Goal: Task Accomplishment & Management: Complete application form

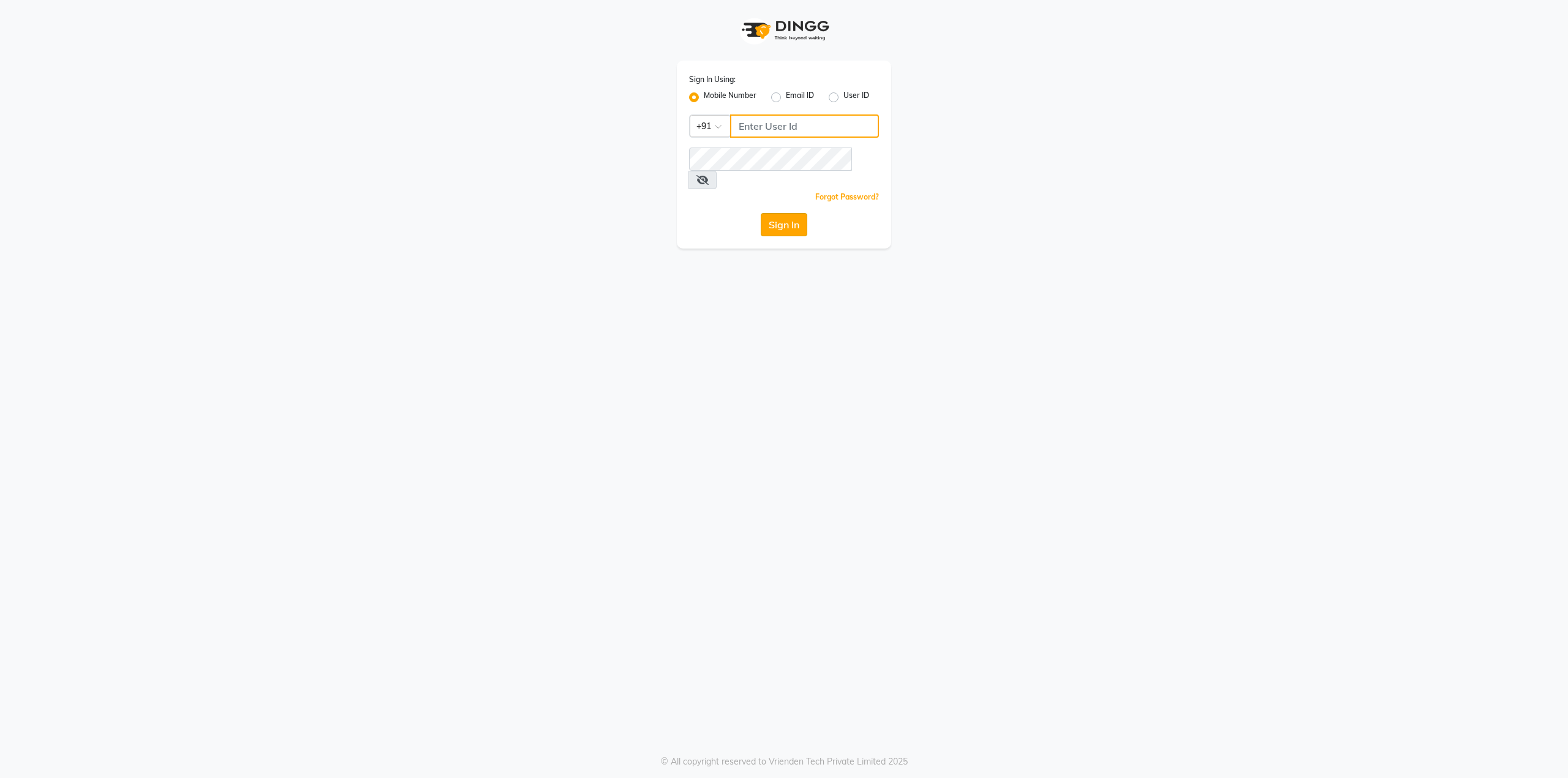
type input "9536798067"
click at [776, 213] on button "Sign In" at bounding box center [784, 225] width 46 height 23
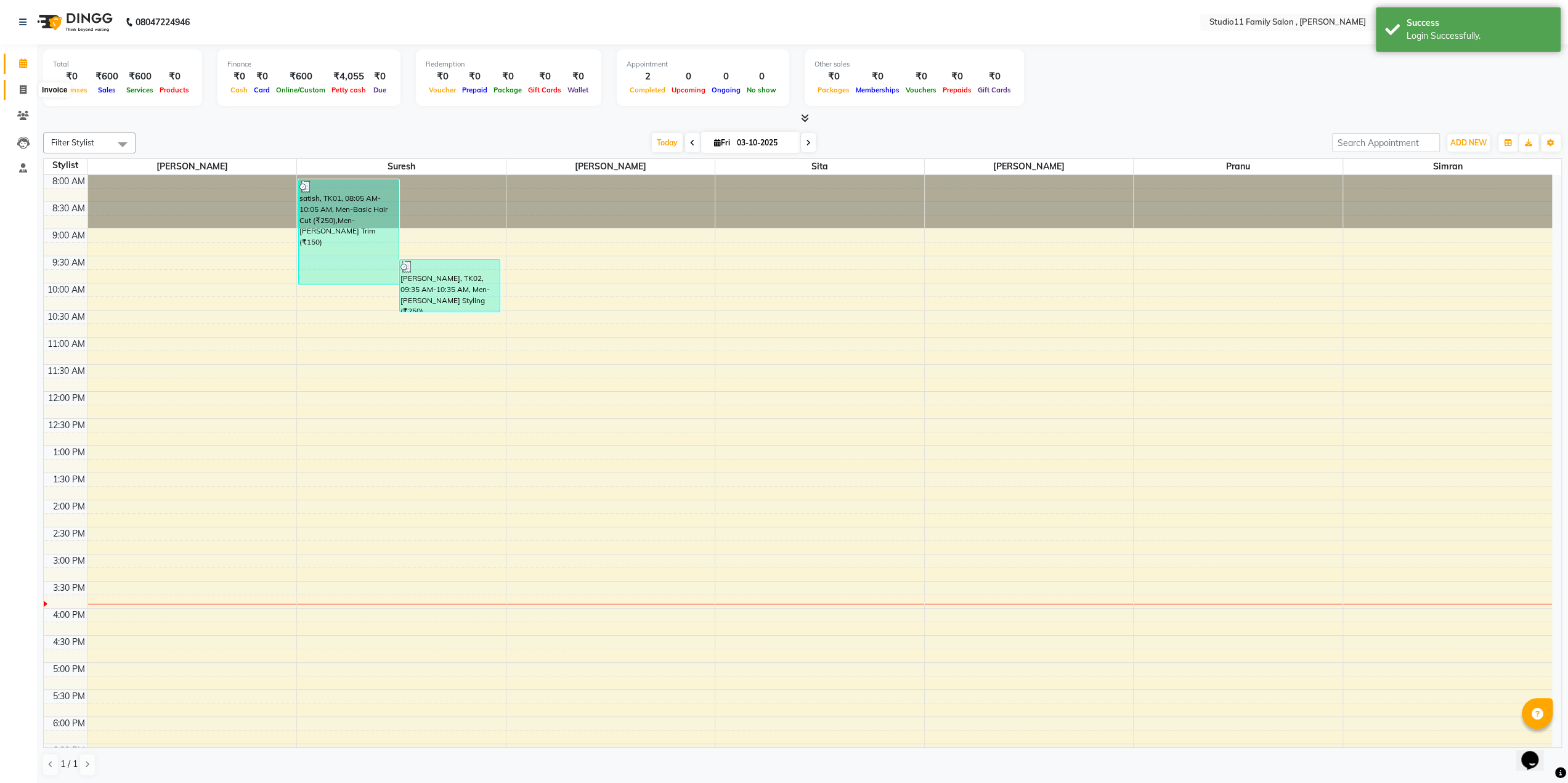
click at [23, 91] on icon at bounding box center [23, 90] width 7 height 9
select select "7303"
select select "service"
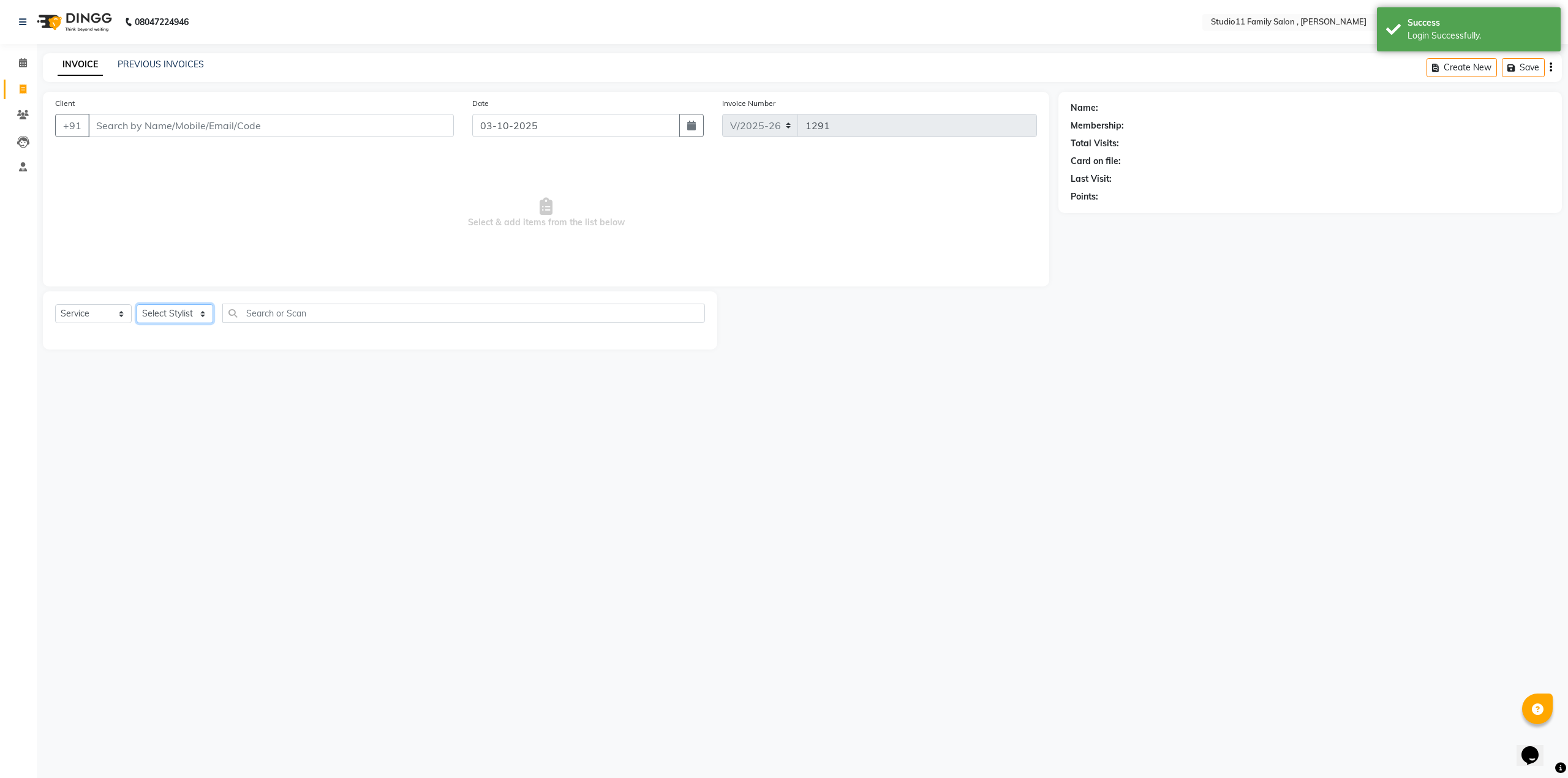
click at [187, 307] on select "Select Stylist Pranu [PERSON_NAME] [PERSON_NAME] [PERSON_NAME] [PERSON_NAME]" at bounding box center [175, 313] width 77 height 19
select select "62940"
click at [137, 304] on select "Select Stylist Pranu [PERSON_NAME] [PERSON_NAME] [PERSON_NAME] [PERSON_NAME]" at bounding box center [175, 313] width 77 height 19
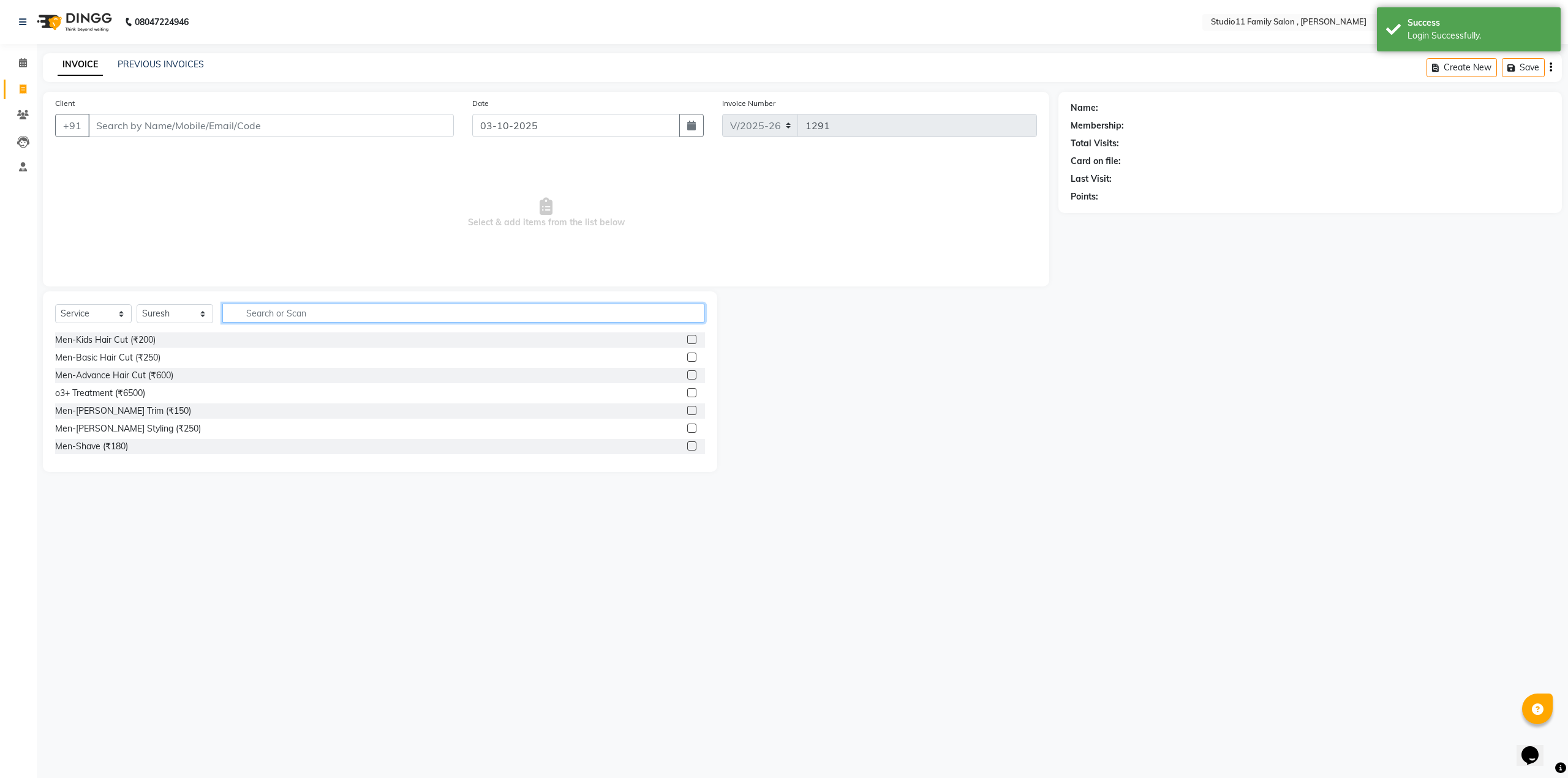
click at [269, 318] on input "text" at bounding box center [463, 312] width 483 height 19
click at [311, 315] on input "text" at bounding box center [463, 312] width 483 height 19
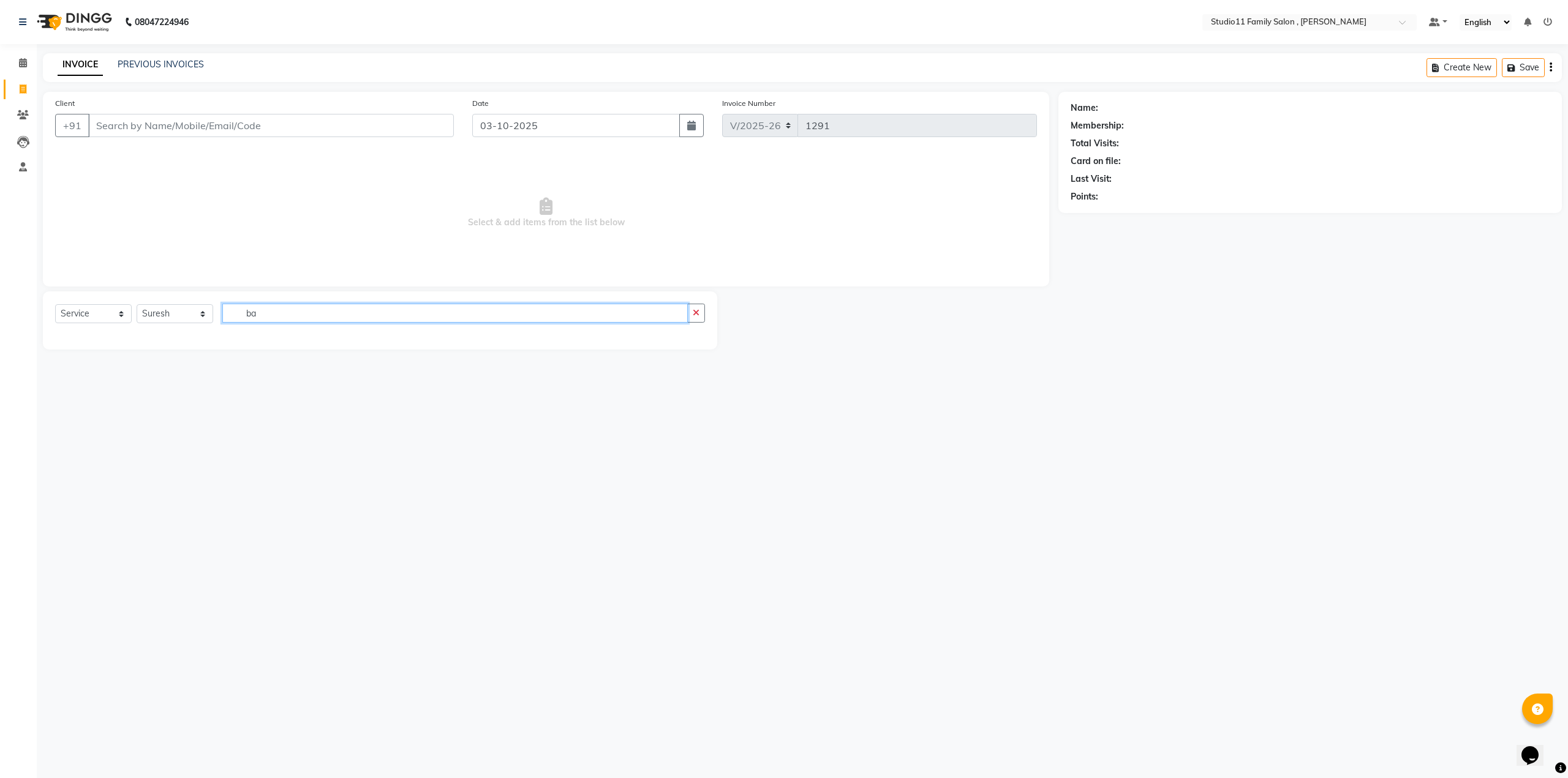
type input "b"
click at [307, 315] on input "text" at bounding box center [463, 312] width 483 height 19
type input "kids"
click at [693, 359] on label at bounding box center [692, 357] width 9 height 9
click at [693, 359] on input "checkbox" at bounding box center [691, 358] width 8 height 8
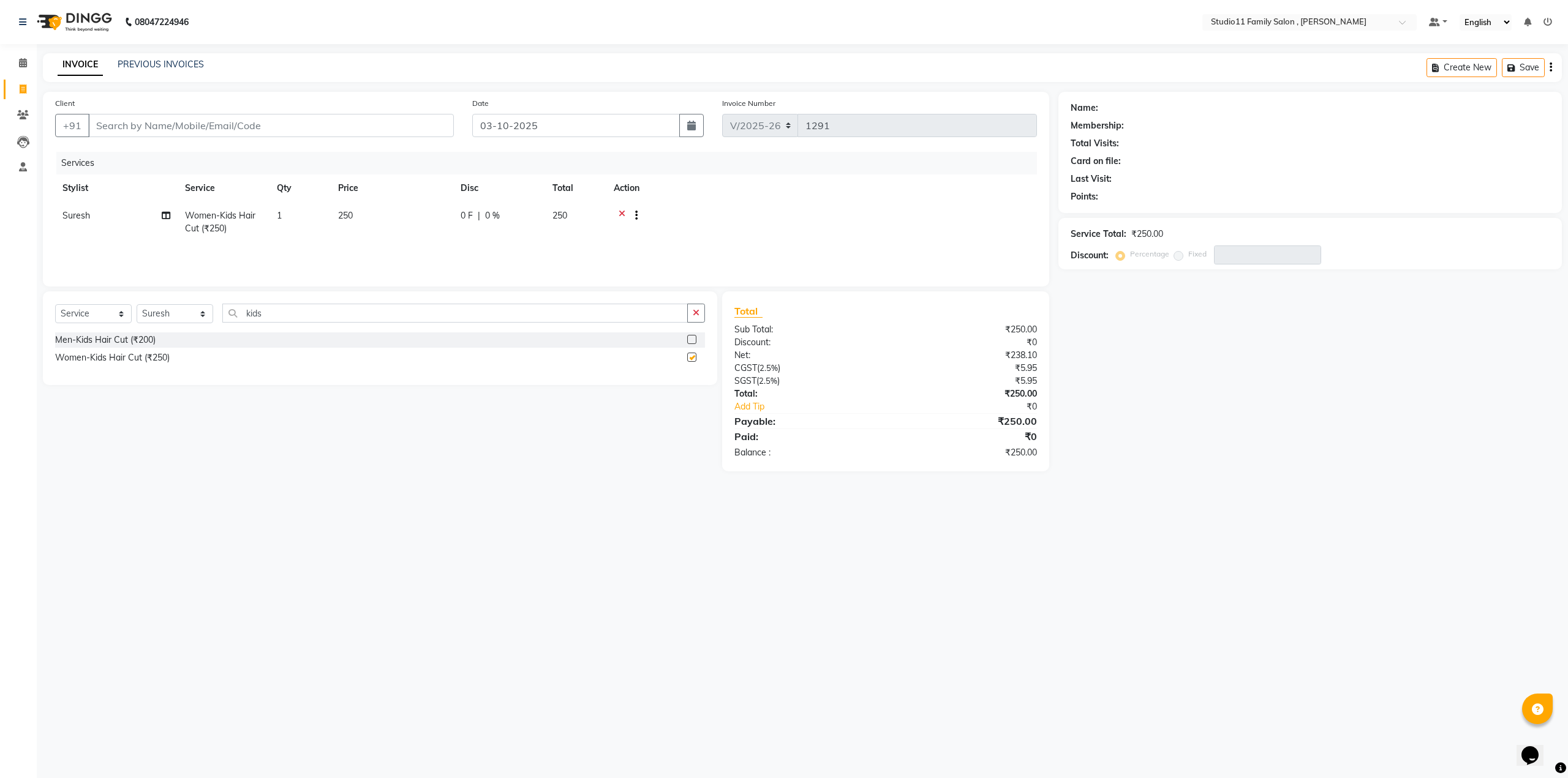
checkbox input "false"
click at [274, 318] on input "kids" at bounding box center [455, 312] width 466 height 19
type input "k"
click at [687, 360] on label at bounding box center [692, 357] width 9 height 9
click at [687, 360] on input "checkbox" at bounding box center [691, 358] width 8 height 8
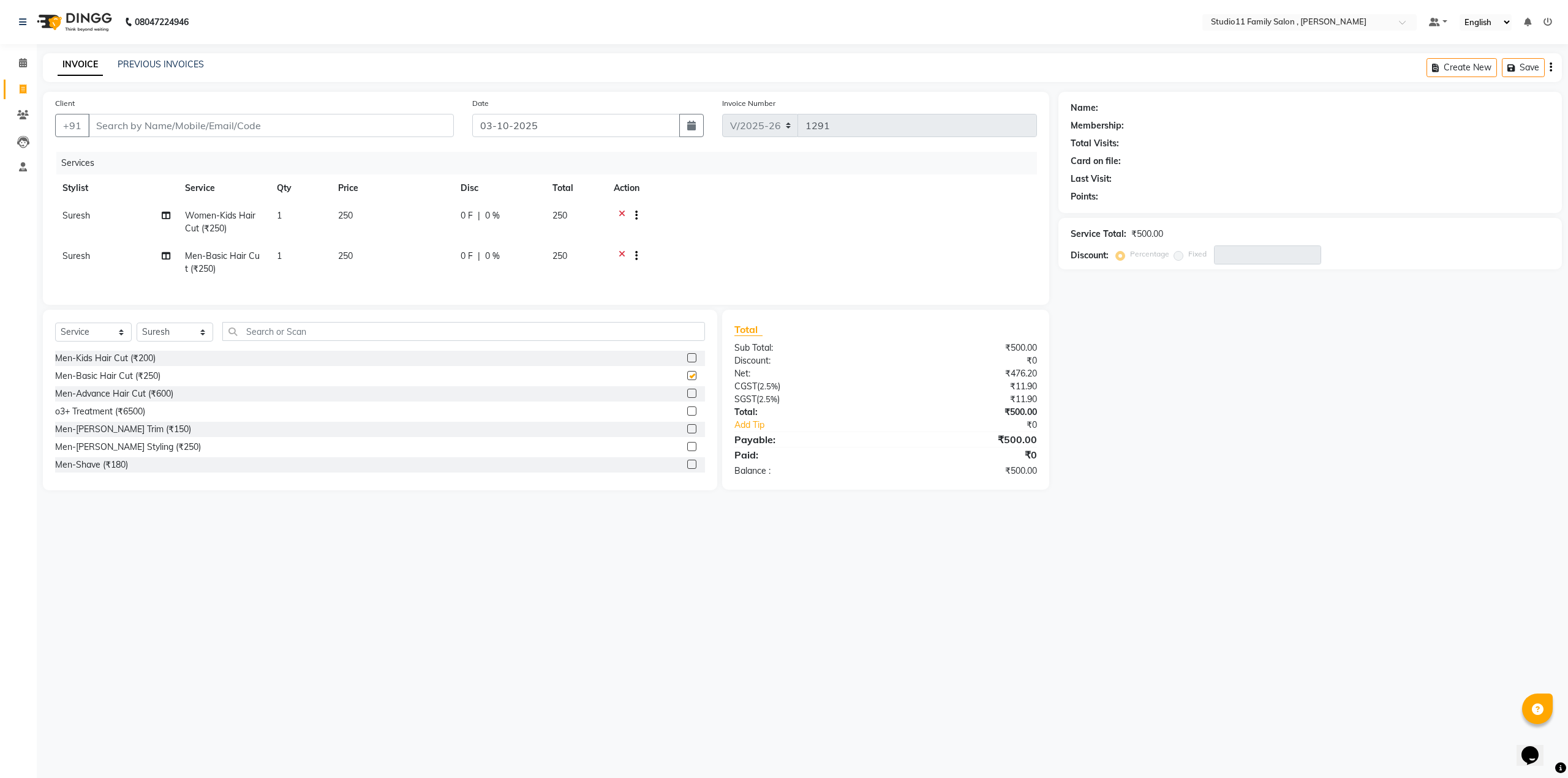
checkbox input "false"
click at [687, 434] on label at bounding box center [692, 429] width 9 height 9
click at [687, 434] on input "checkbox" at bounding box center [691, 429] width 8 height 8
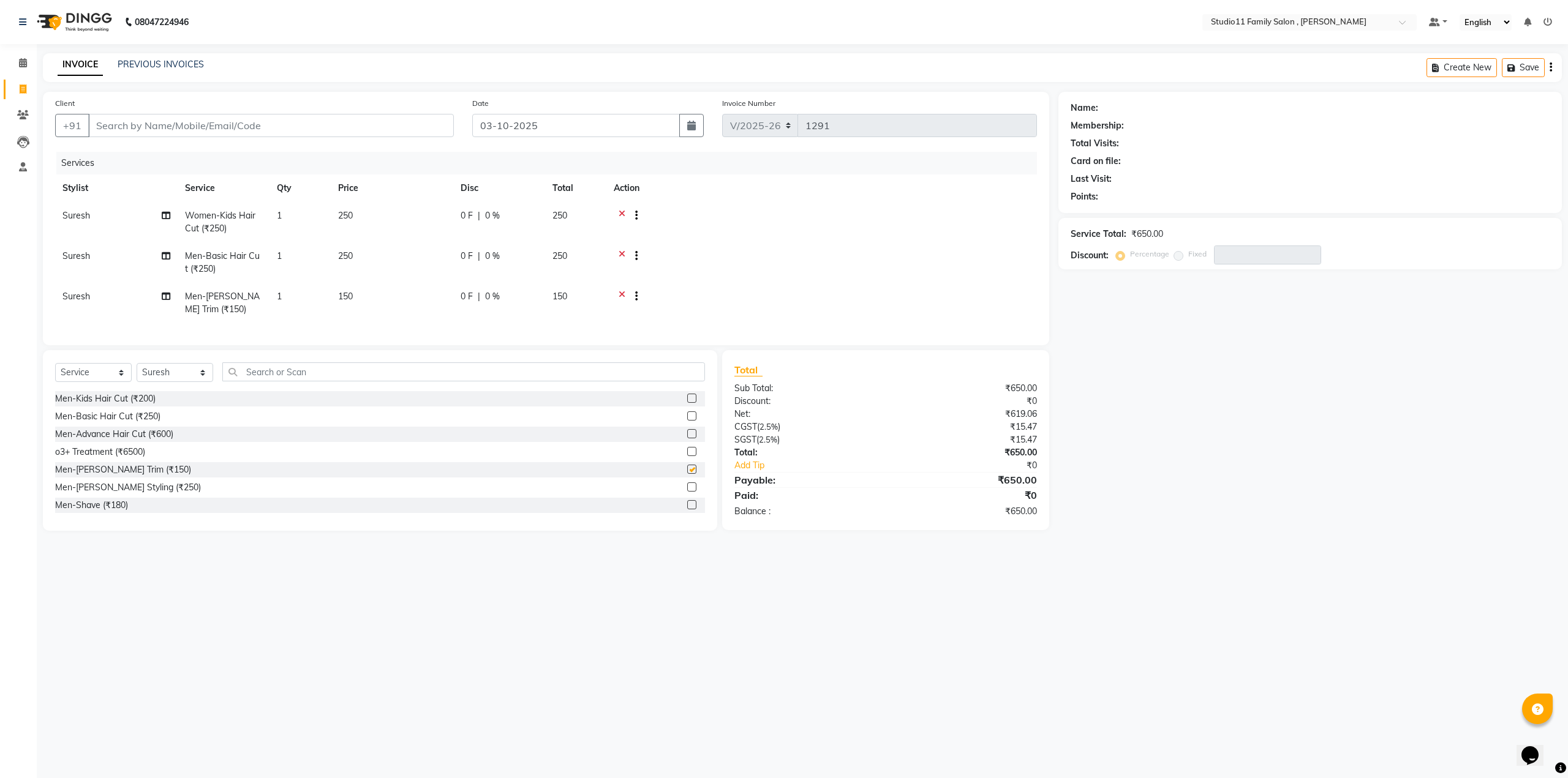
checkbox input "false"
click at [244, 382] on input "text" at bounding box center [463, 371] width 483 height 19
click at [96, 382] on select "Select Service Product Membership Package Voucher Prepaid Gift Card" at bounding box center [94, 372] width 77 height 19
click at [55, 372] on select "Select Service Product Membership Package Voucher Prepaid Gift Card" at bounding box center [94, 372] width 77 height 19
click at [691, 403] on label at bounding box center [692, 398] width 9 height 9
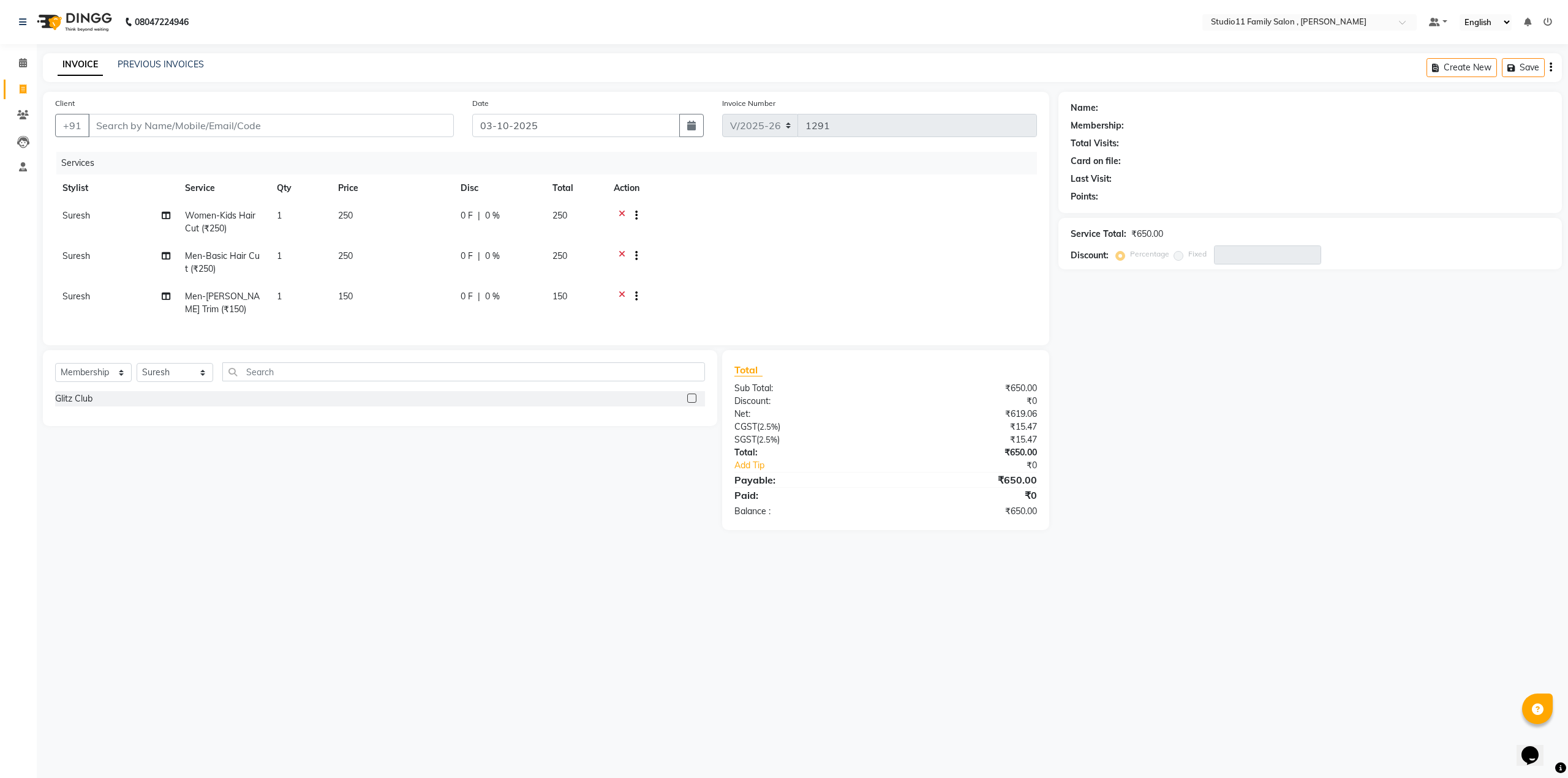
click at [691, 403] on input "checkbox" at bounding box center [691, 399] width 8 height 8
select select "select"
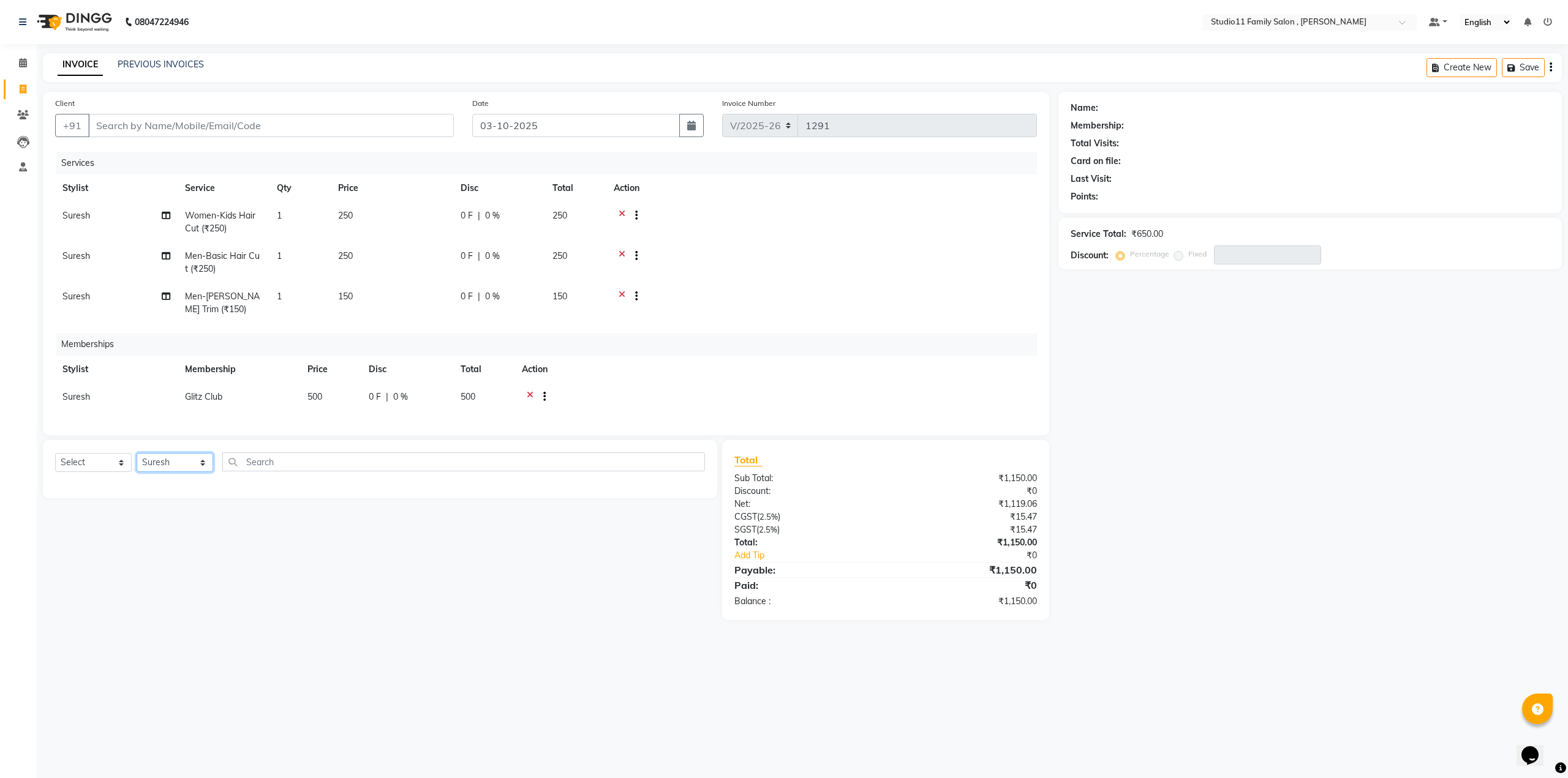
click at [206, 471] on select "Select Stylist Pranu [PERSON_NAME] [PERSON_NAME] [PERSON_NAME] [PERSON_NAME]" at bounding box center [175, 462] width 77 height 19
select select "82244"
click at [137, 462] on select "Select Stylist Pranu [PERSON_NAME] [PERSON_NAME] [PERSON_NAME] [PERSON_NAME]" at bounding box center [175, 462] width 77 height 19
click at [249, 471] on input "text" at bounding box center [463, 461] width 483 height 19
type input "60"
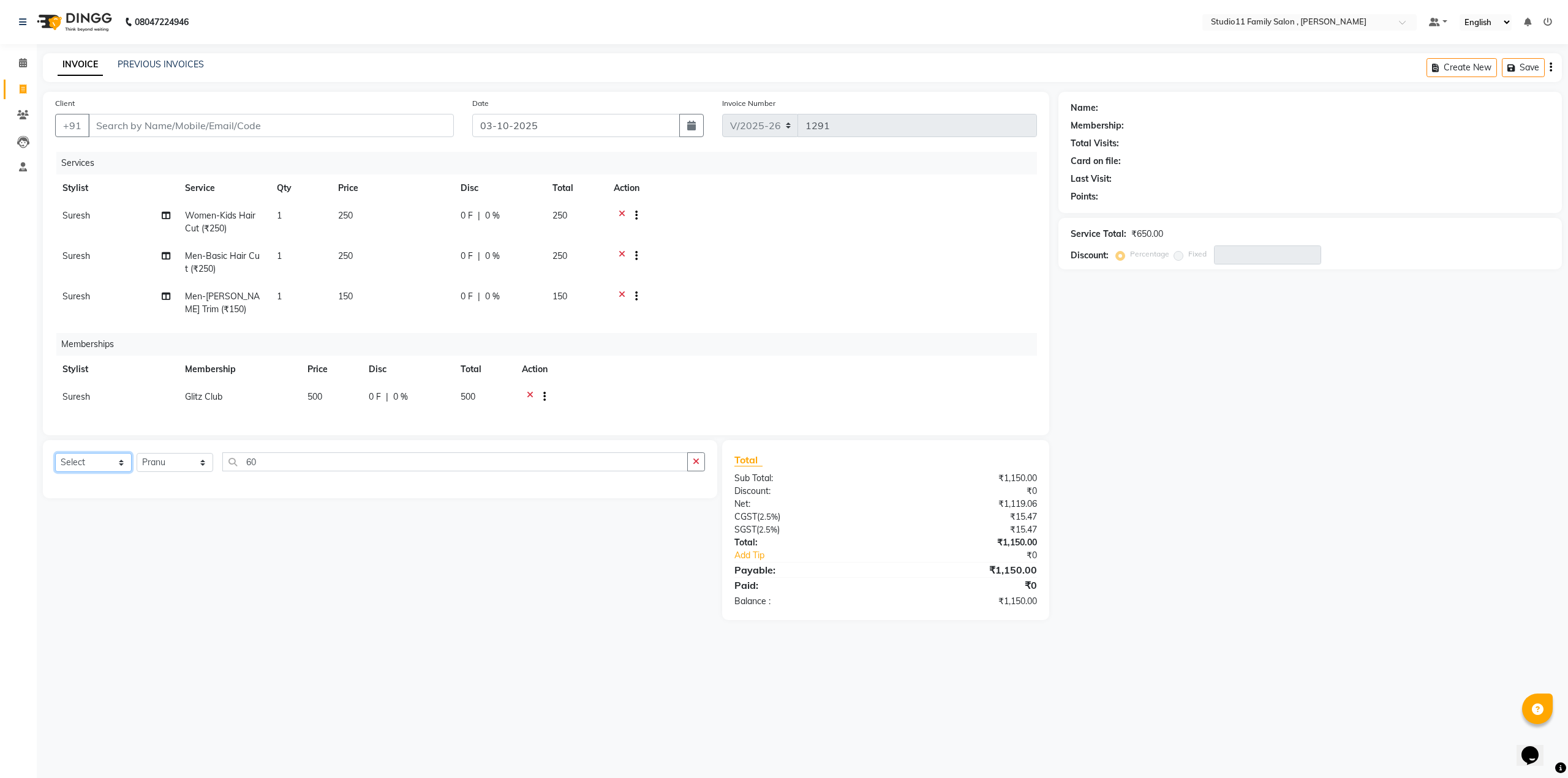
click at [115, 471] on select "Select Service Product Package Voucher Prepaid Gift Card" at bounding box center [94, 462] width 77 height 19
select select "service"
click at [55, 462] on select "Select Service Product Package Voucher Prepaid Gift Card" at bounding box center [94, 462] width 77 height 19
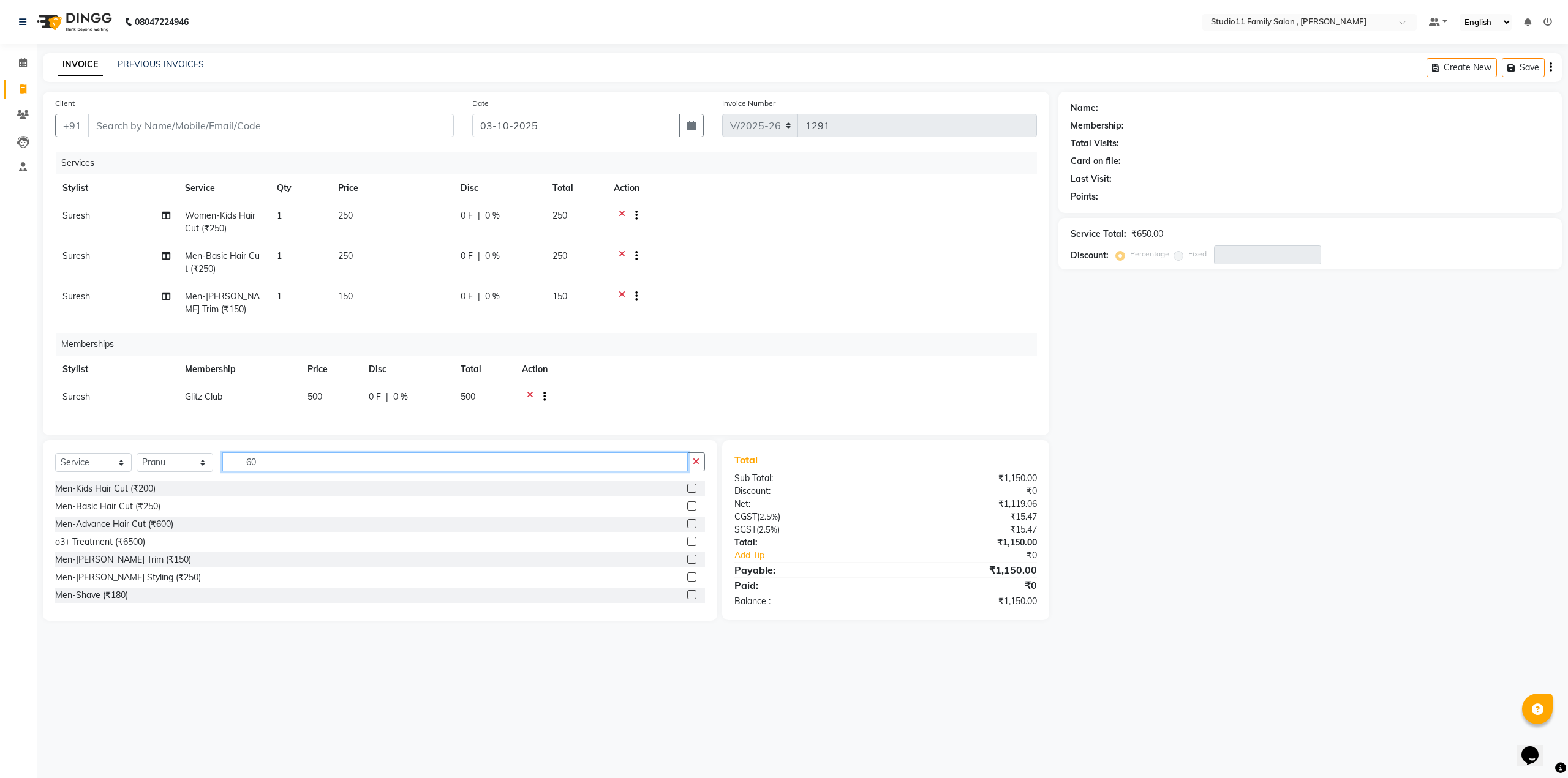
click at [274, 469] on input "60" at bounding box center [455, 461] width 466 height 19
type input "6"
type input "60"
click at [687, 491] on label at bounding box center [692, 485] width 9 height 9
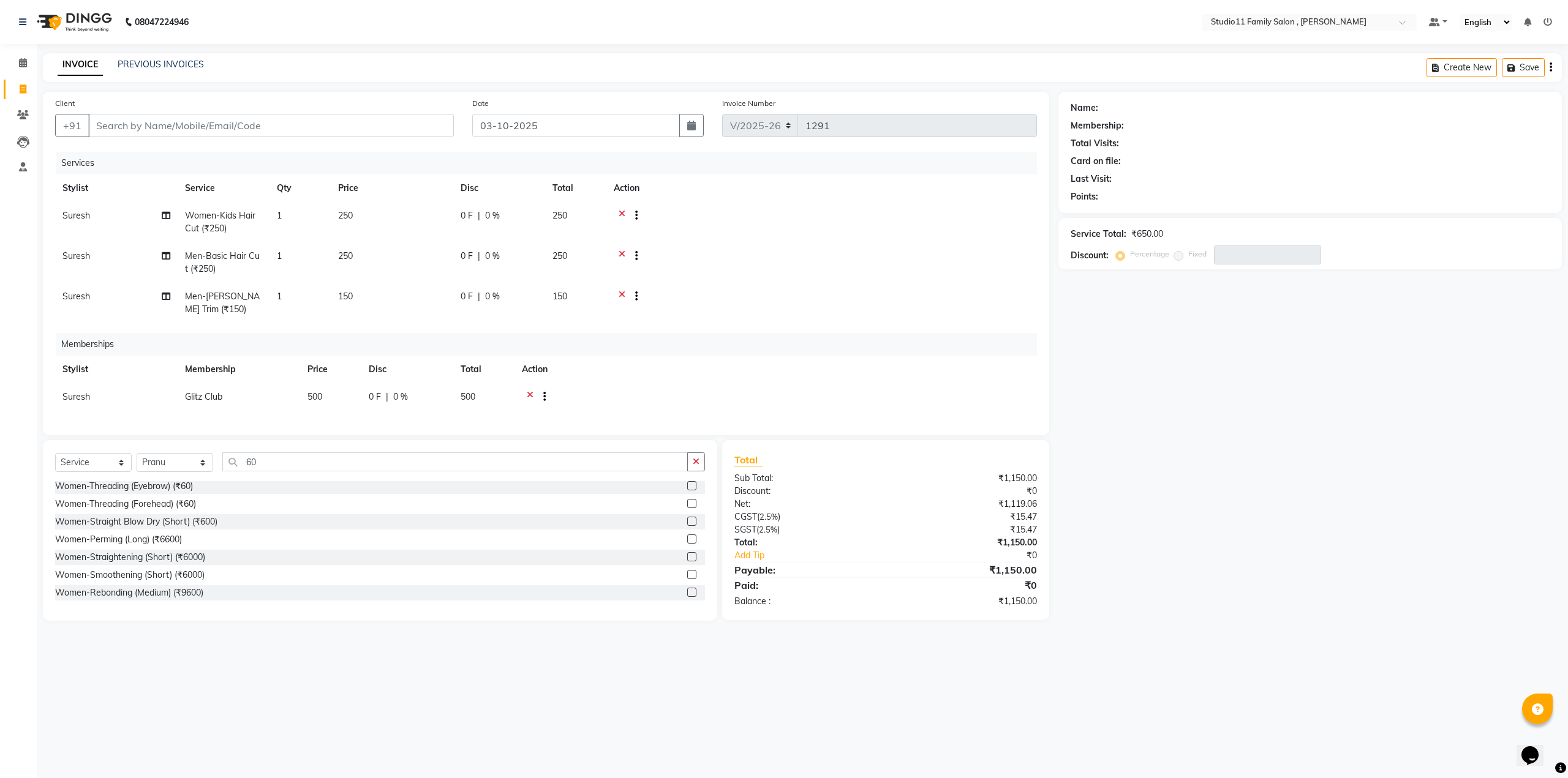
click at [687, 491] on input "checkbox" at bounding box center [691, 486] width 8 height 8
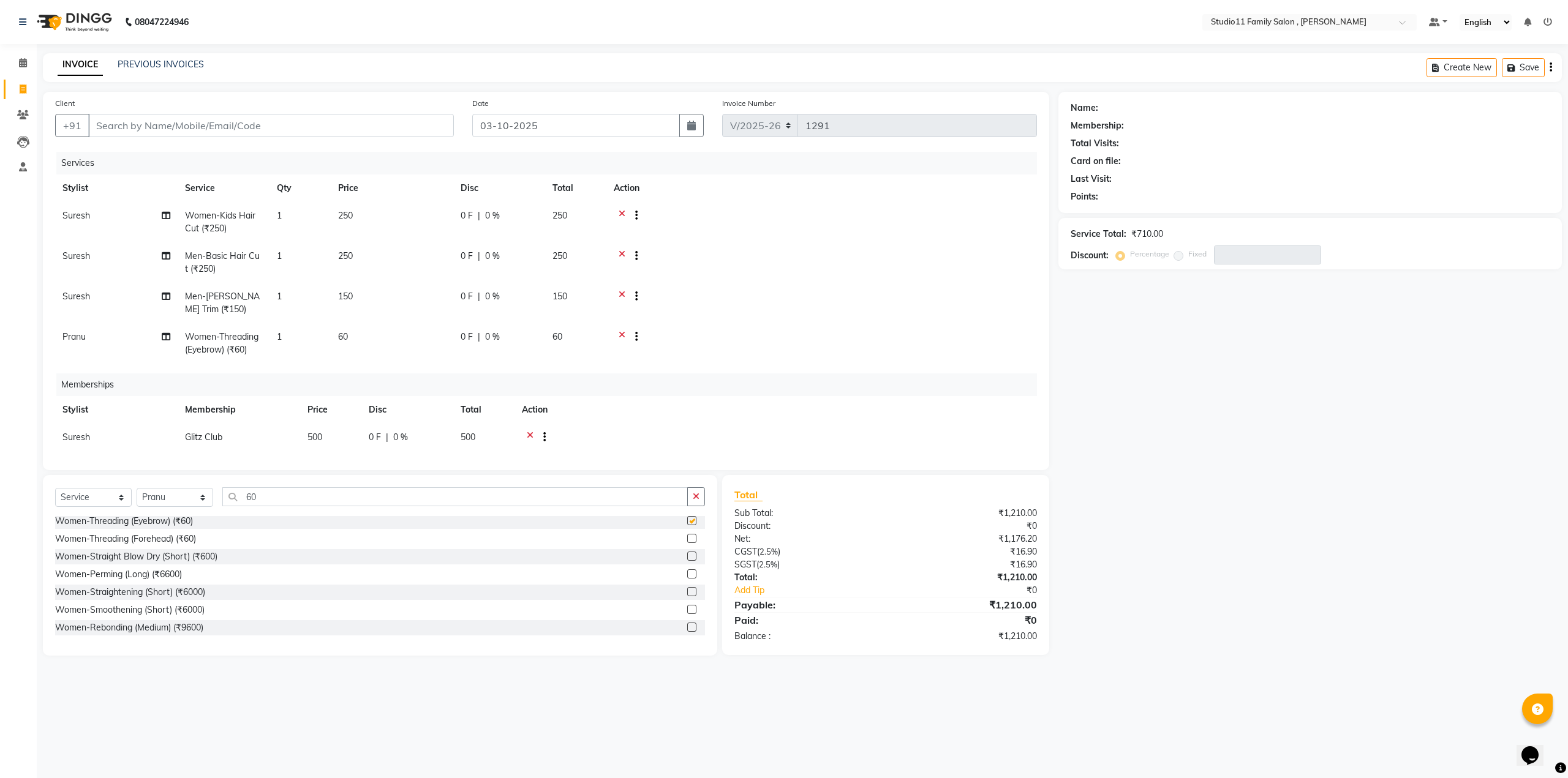
checkbox input "false"
click at [687, 541] on label at bounding box center [692, 538] width 9 height 9
click at [687, 541] on input "checkbox" at bounding box center [691, 539] width 8 height 8
checkbox input "false"
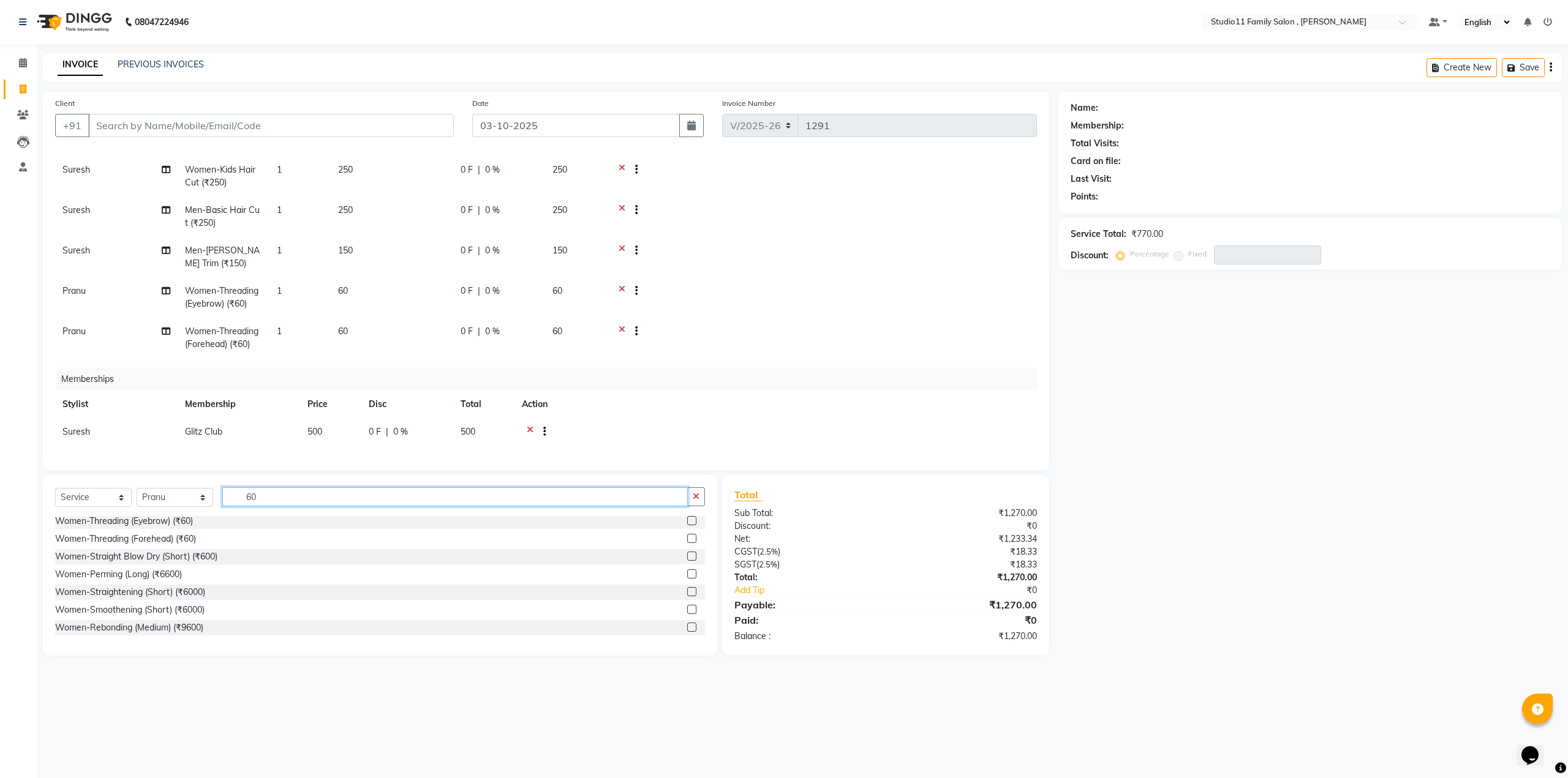
click at [267, 499] on input "60" at bounding box center [455, 496] width 466 height 19
type input "6"
type input "up"
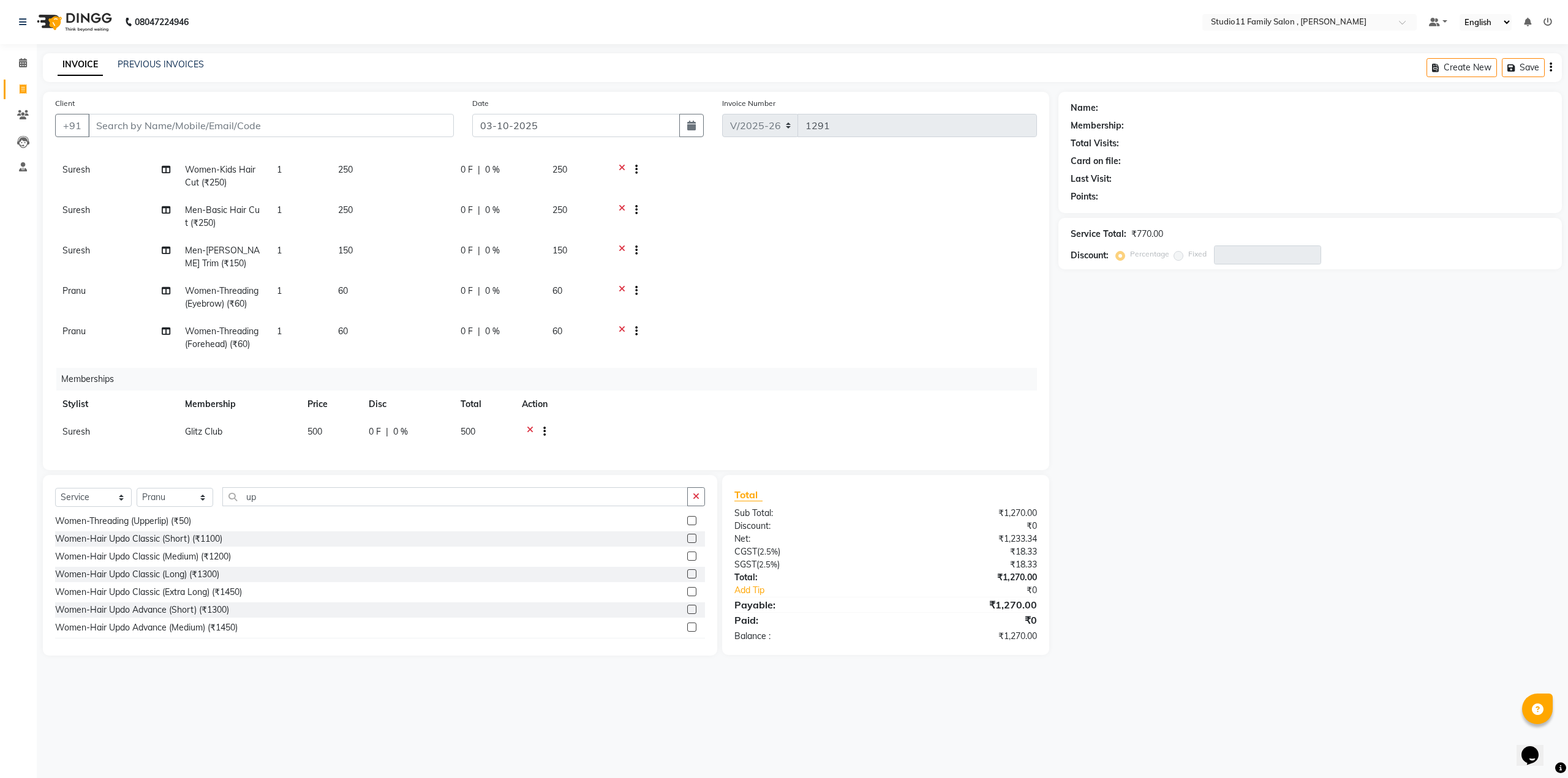
click at [687, 523] on label at bounding box center [692, 520] width 9 height 9
click at [687, 523] on input "checkbox" at bounding box center [691, 521] width 8 height 8
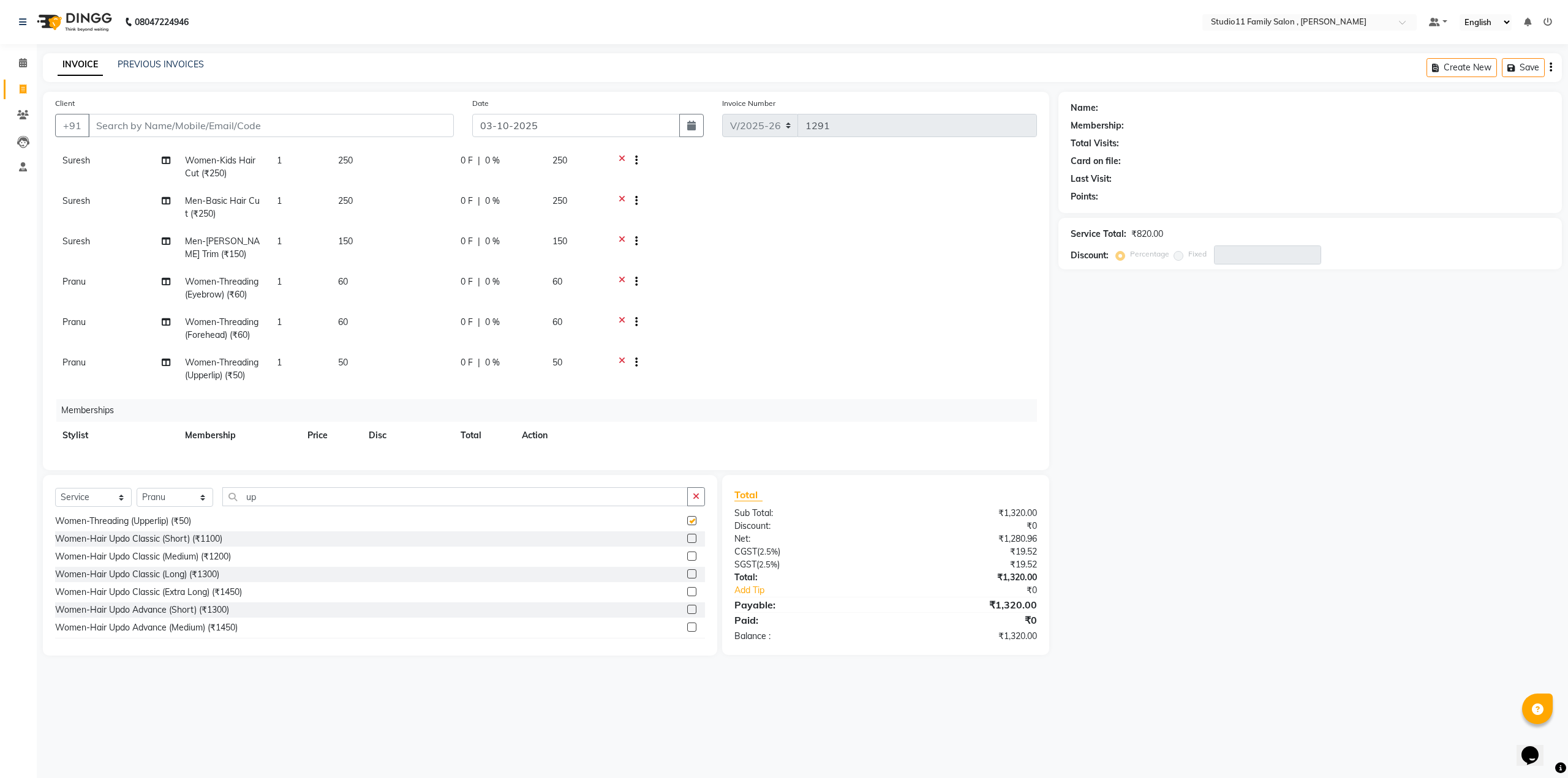
checkbox input "false"
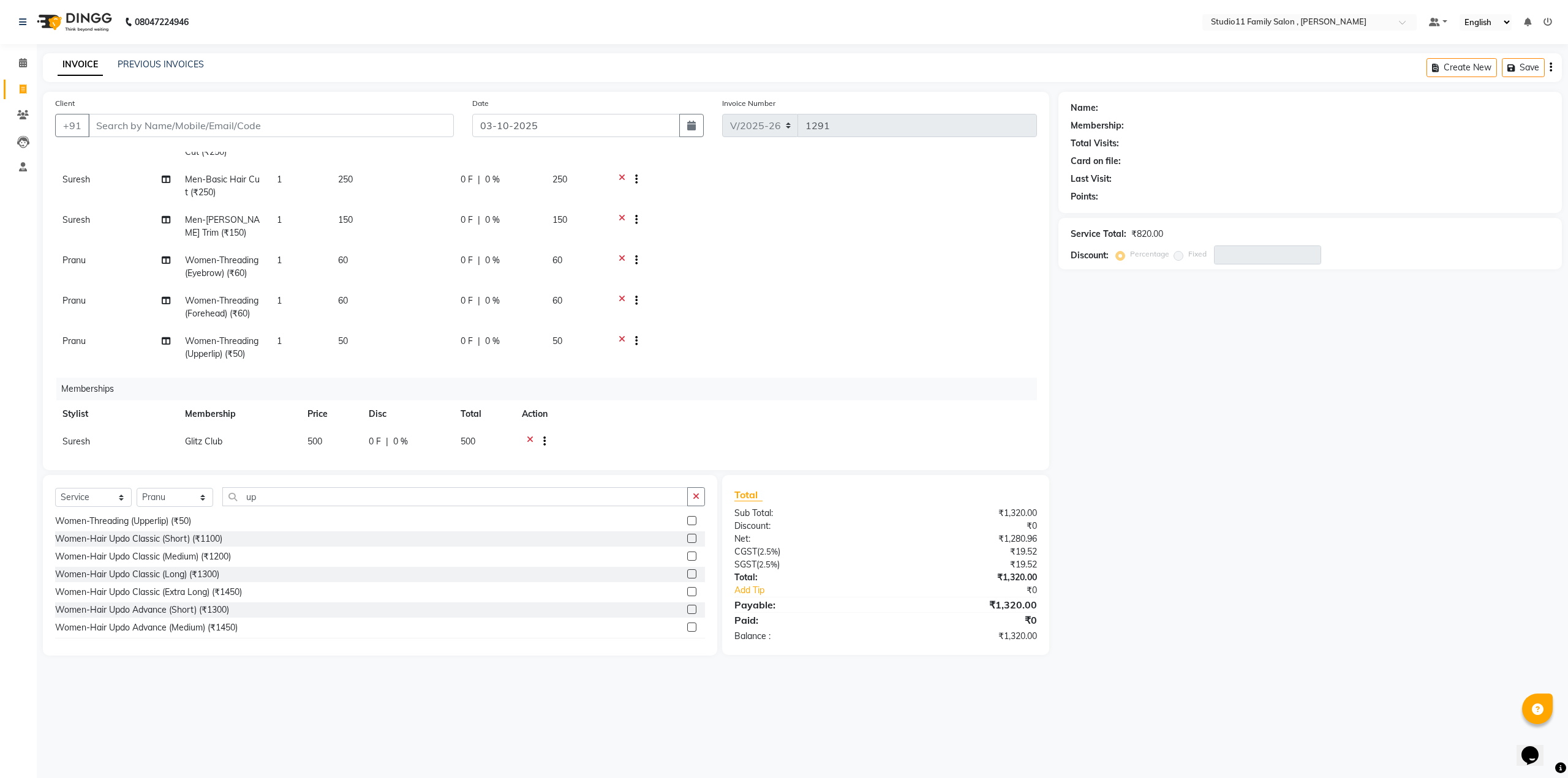
scroll to position [95, 0]
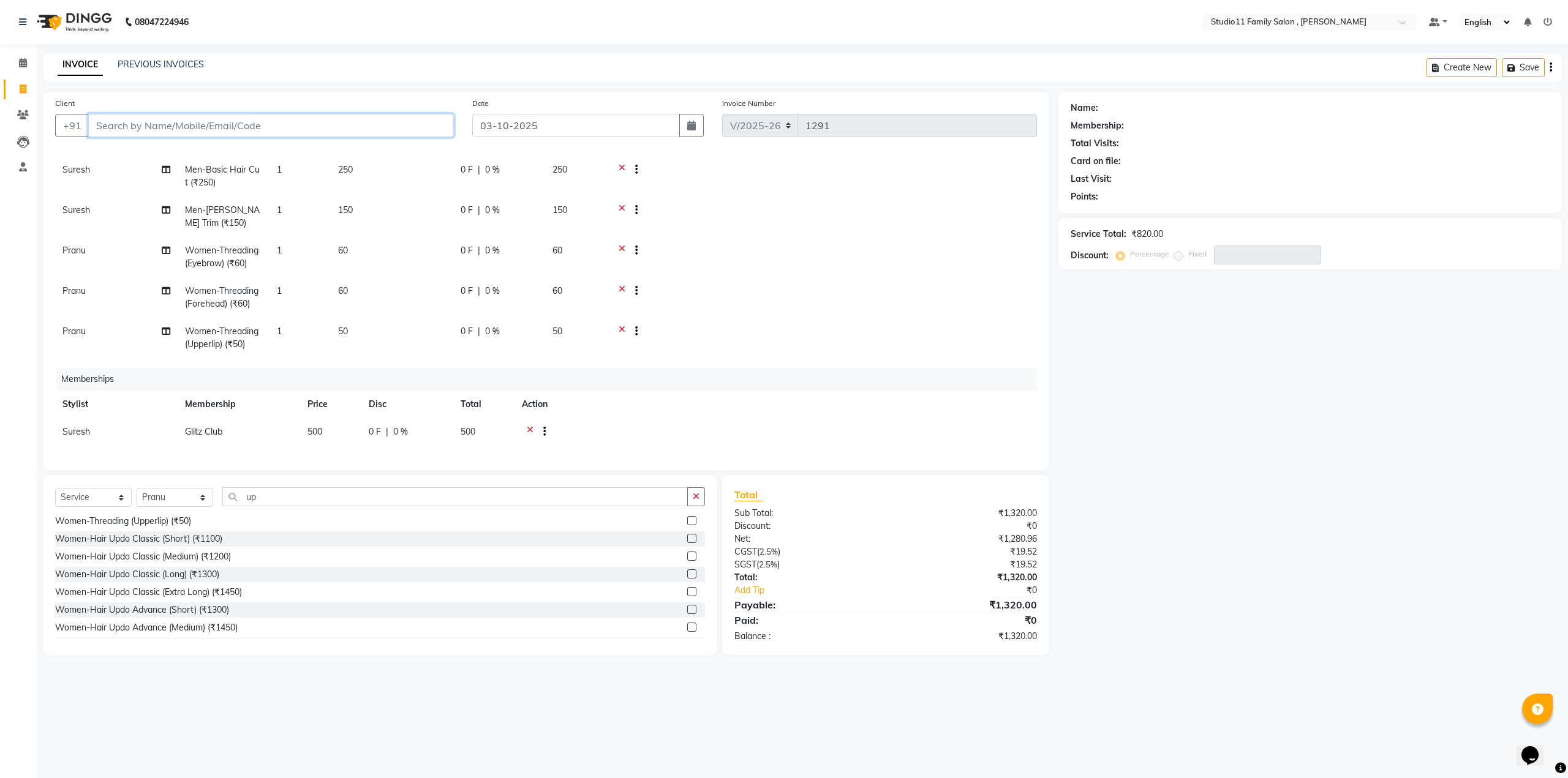
click at [136, 128] on input "Client" at bounding box center [271, 126] width 366 height 23
type input "7"
type input "0"
type input "7893278799"
click at [430, 127] on span "Add Client" at bounding box center [422, 126] width 48 height 12
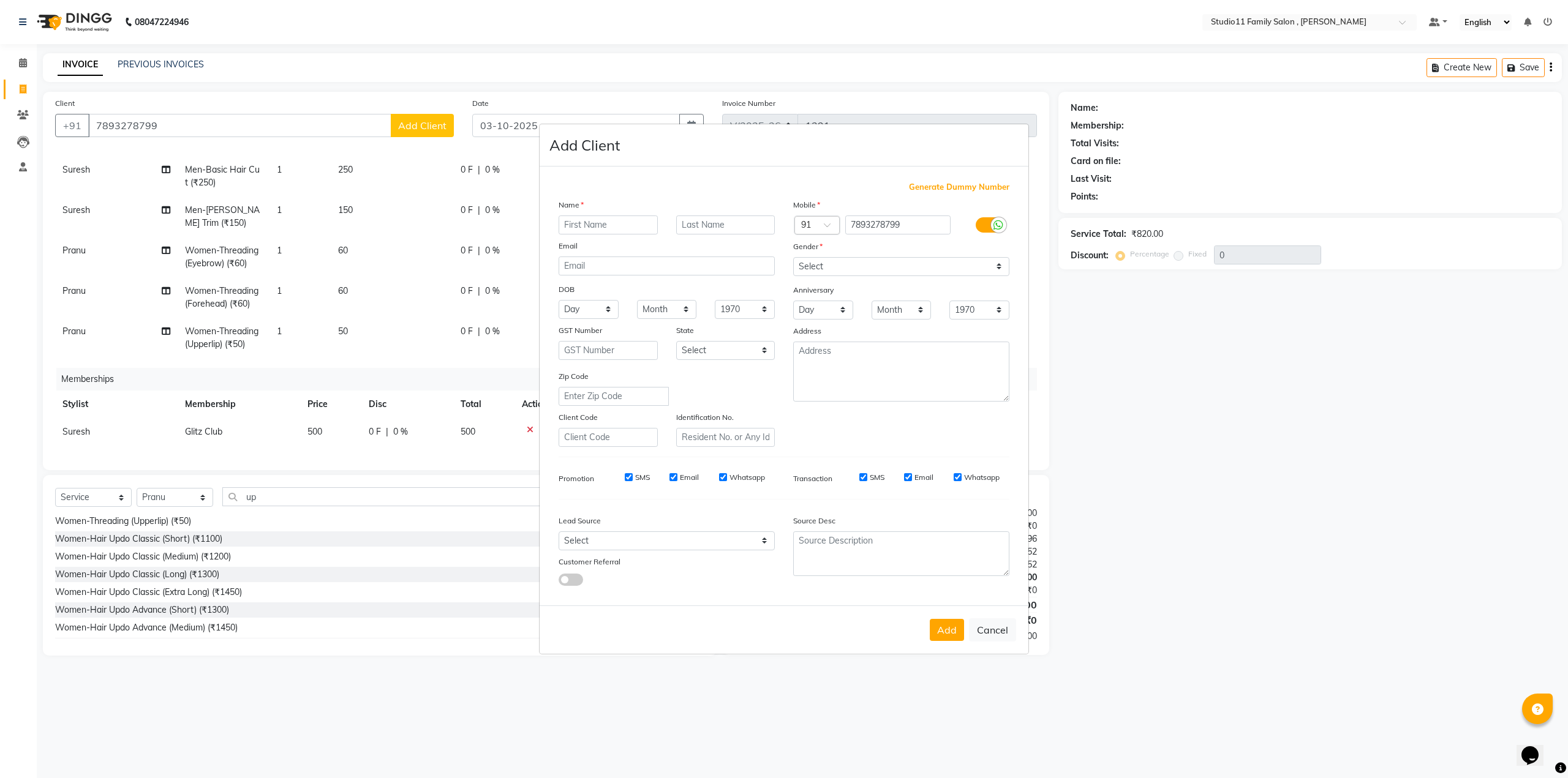
click at [573, 228] on input "text" at bounding box center [608, 225] width 99 height 19
type input "vannareddy"
click at [827, 265] on select "Select [DEMOGRAPHIC_DATA] [DEMOGRAPHIC_DATA] Other Prefer Not To Say" at bounding box center [901, 266] width 216 height 19
select select "[DEMOGRAPHIC_DATA]"
click at [793, 257] on select "Select [DEMOGRAPHIC_DATA] [DEMOGRAPHIC_DATA] Other Prefer Not To Say" at bounding box center [901, 266] width 216 height 19
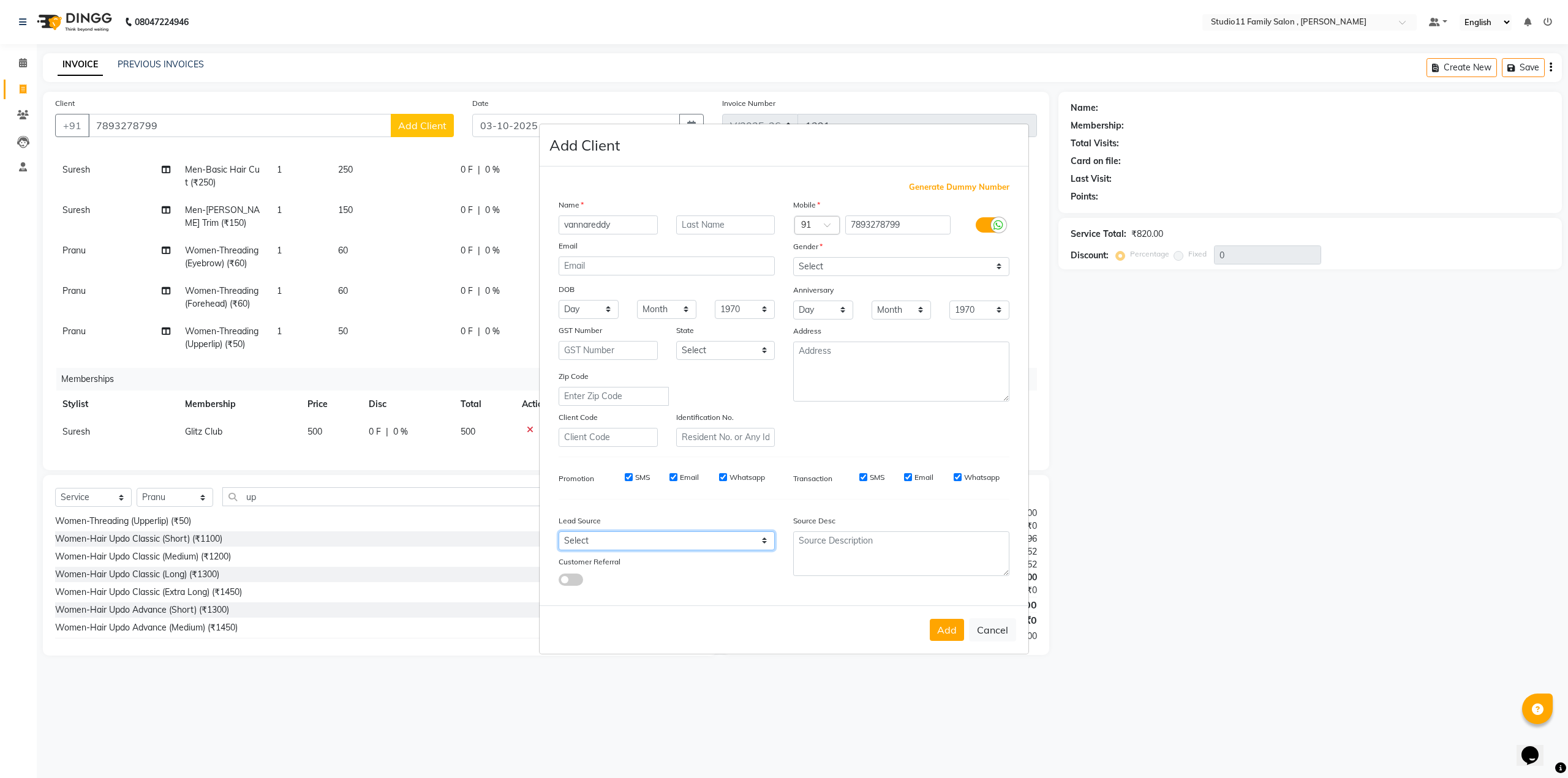
click at [581, 539] on select "Select Walk-in Referral Internet Friend Word of Mouth Advertisement Facebook Ju…" at bounding box center [667, 541] width 216 height 19
click at [875, 559] on textarea at bounding box center [901, 554] width 216 height 45
click at [943, 638] on button "Add" at bounding box center [947, 630] width 34 height 22
type input "78******99"
select select
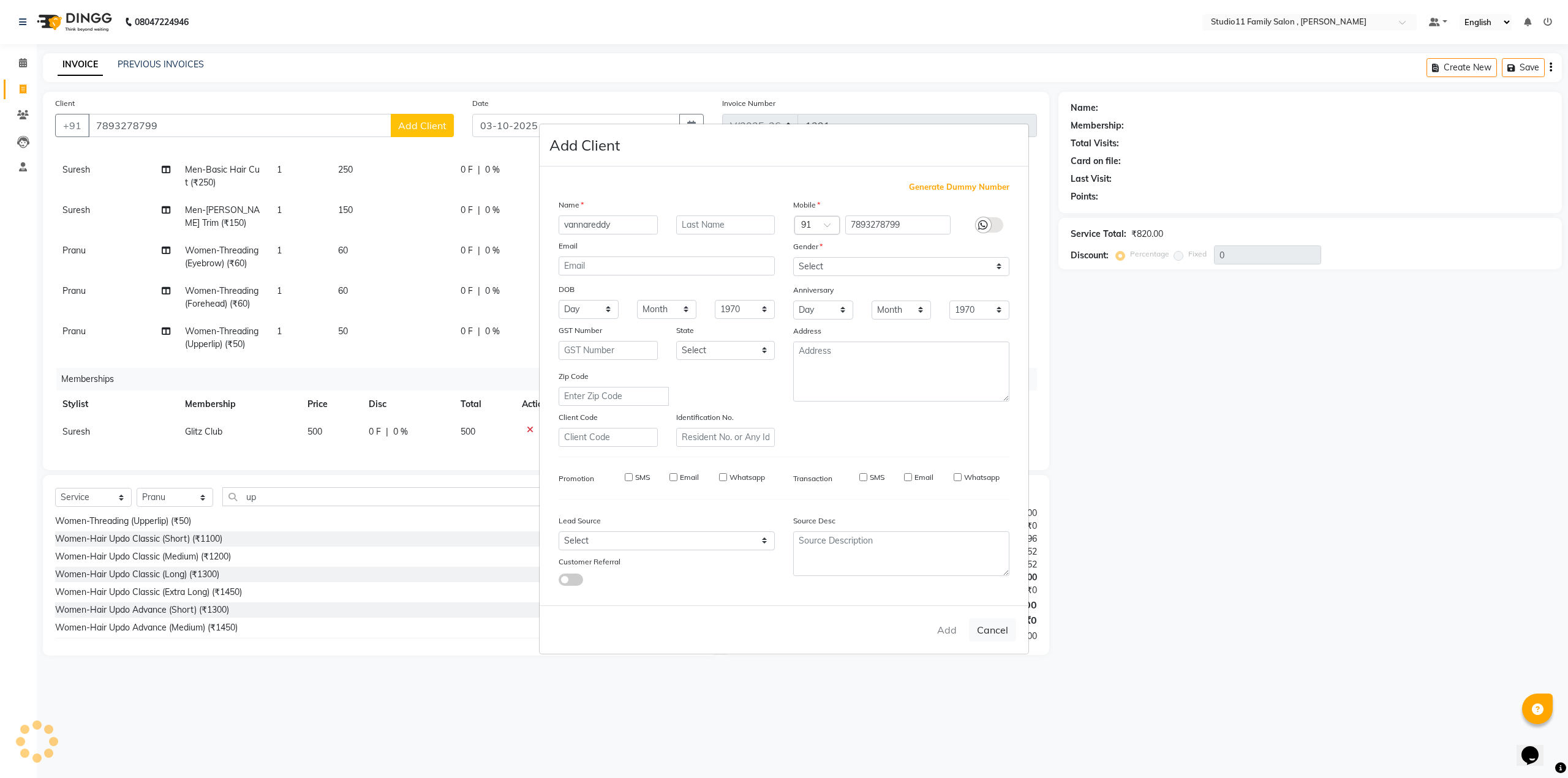
select select
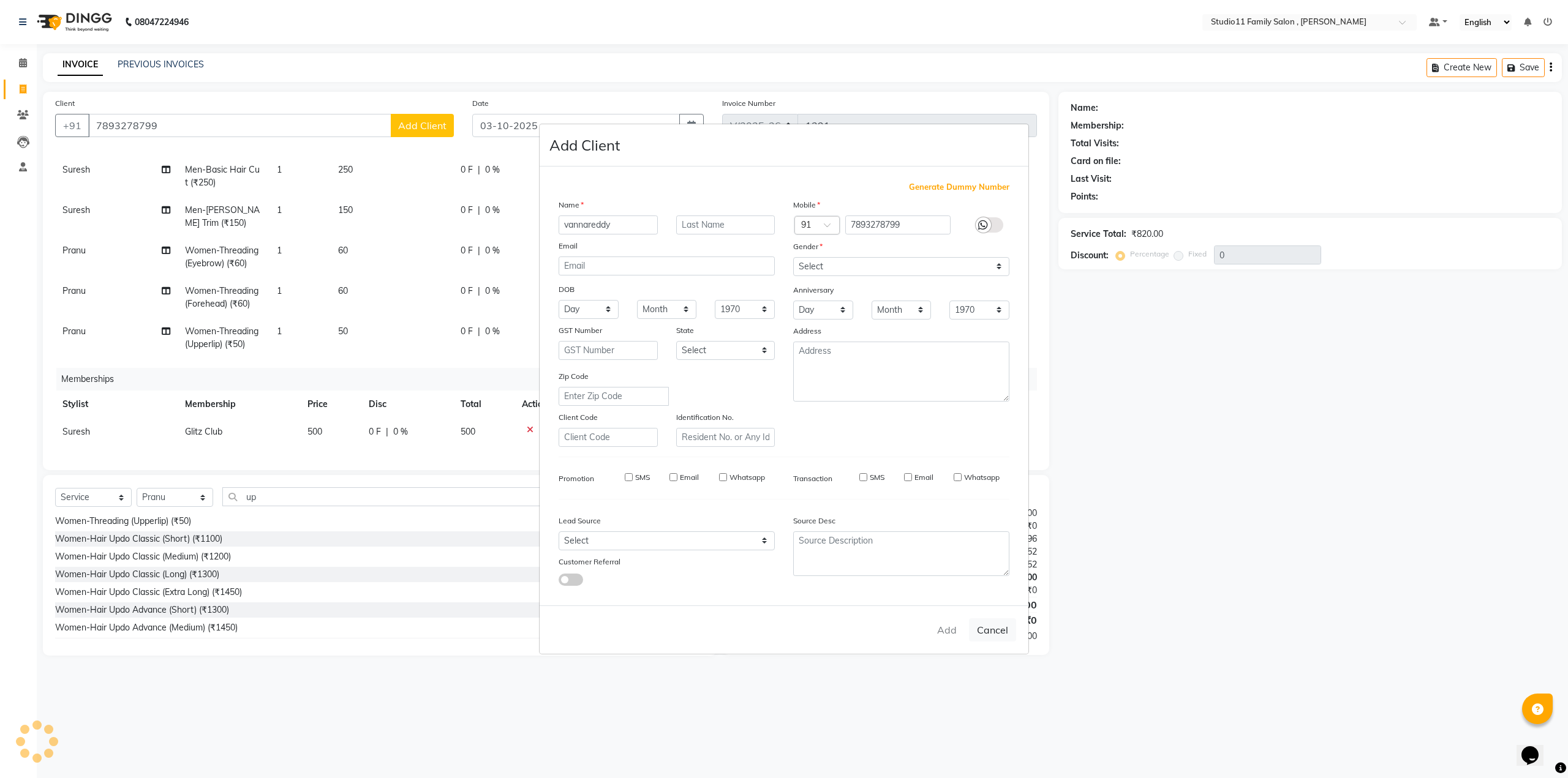
select select
checkbox input "false"
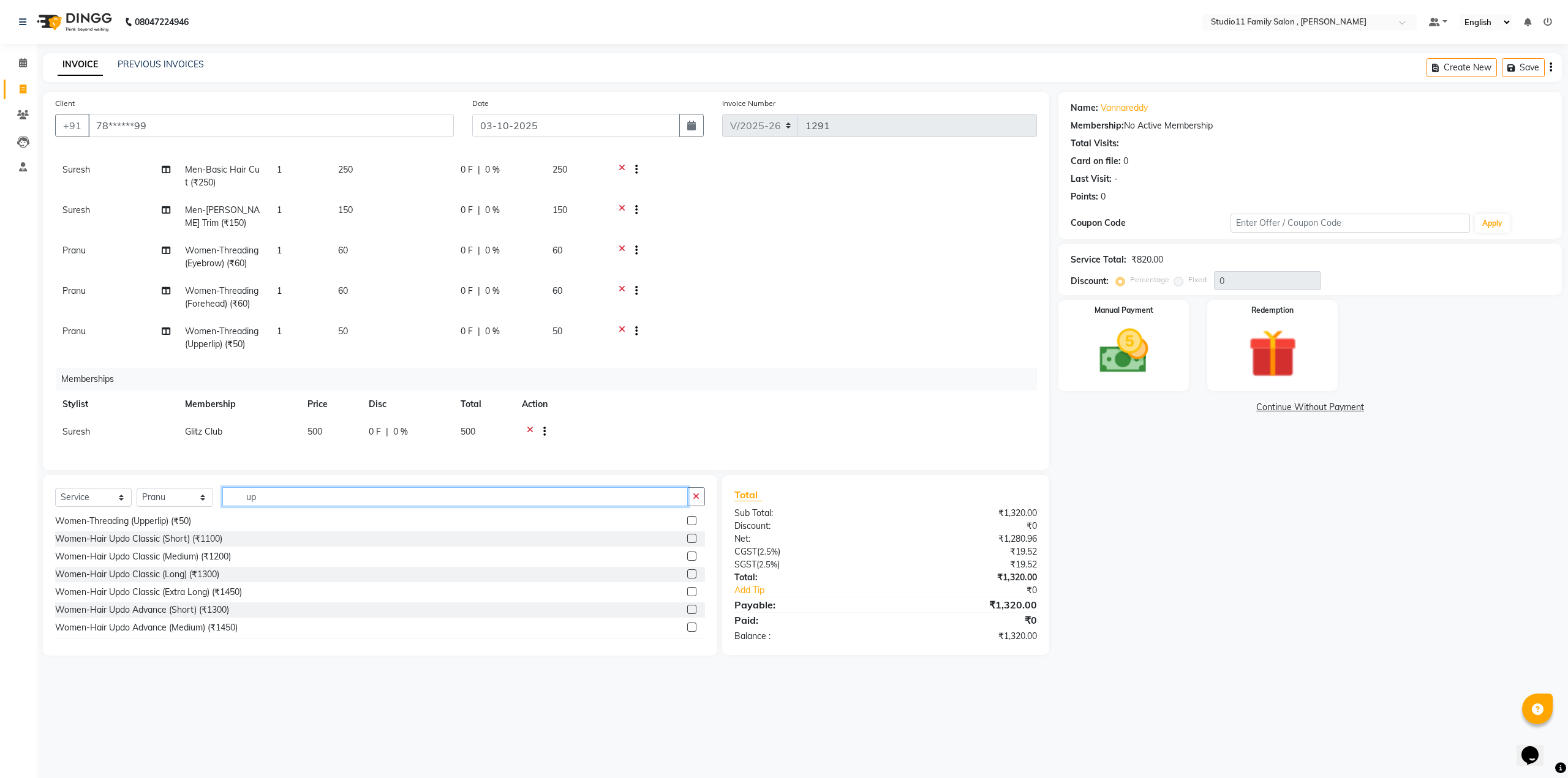
click at [266, 501] on input "up" at bounding box center [455, 496] width 466 height 19
type input "u"
type input "chin"
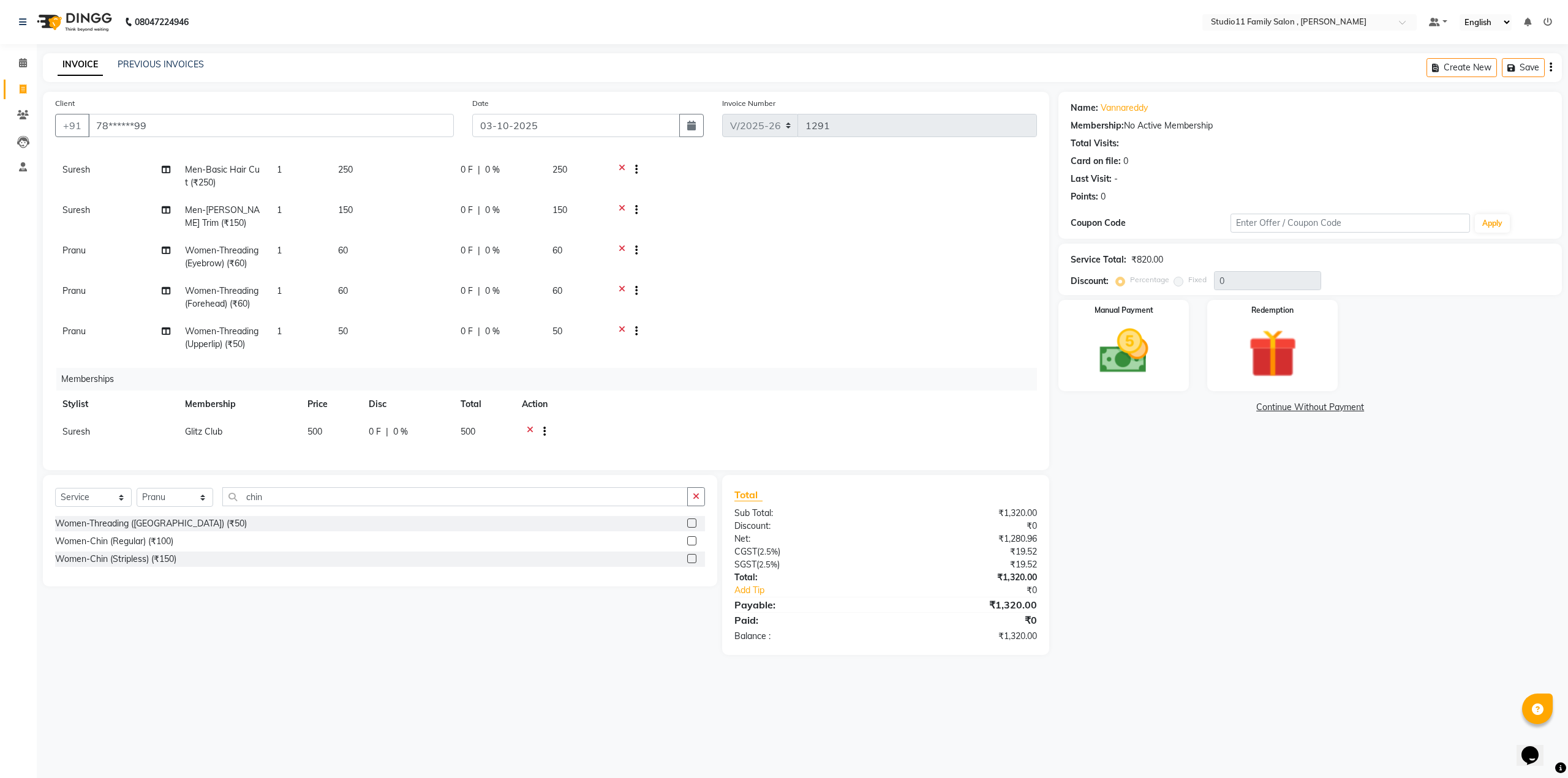
click at [690, 522] on label at bounding box center [692, 523] width 9 height 9
click at [690, 522] on input "checkbox" at bounding box center [691, 524] width 8 height 8
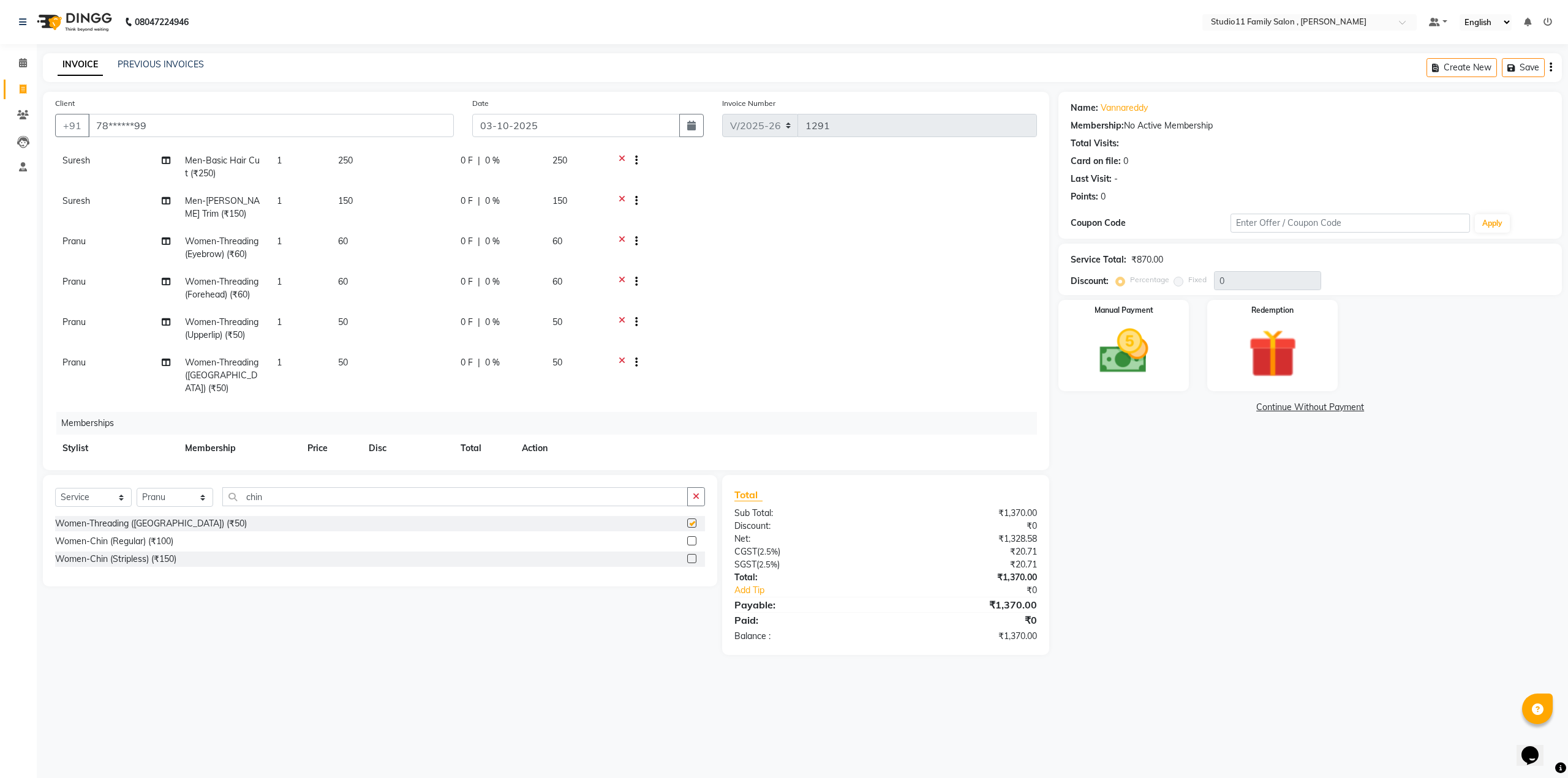
checkbox input "false"
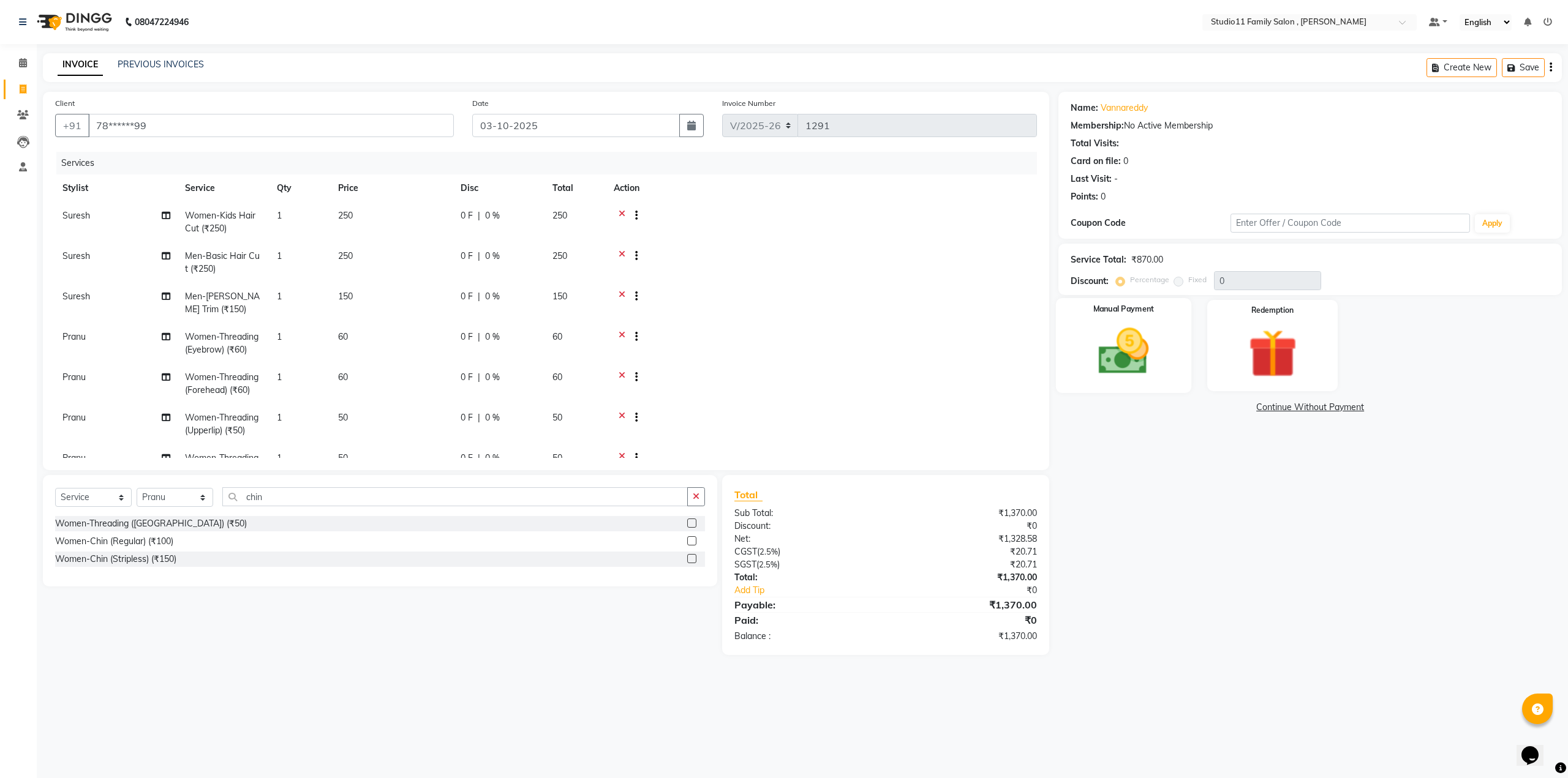
click at [1150, 348] on img at bounding box center [1124, 352] width 83 height 59
click at [1249, 412] on span "Comp" at bounding box center [1246, 408] width 26 height 14
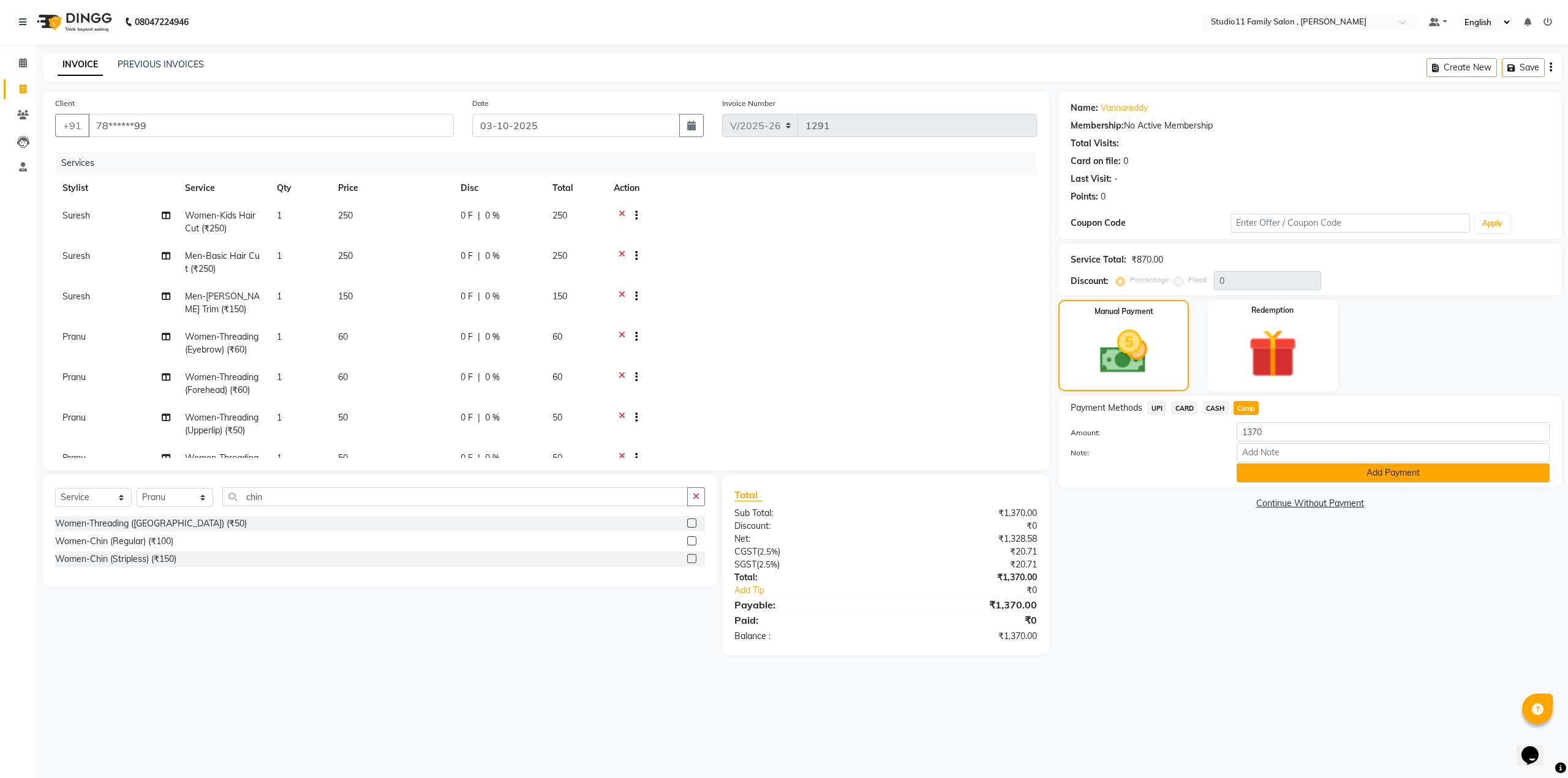
click at [1389, 472] on button "Add Payment" at bounding box center [1393, 472] width 313 height 19
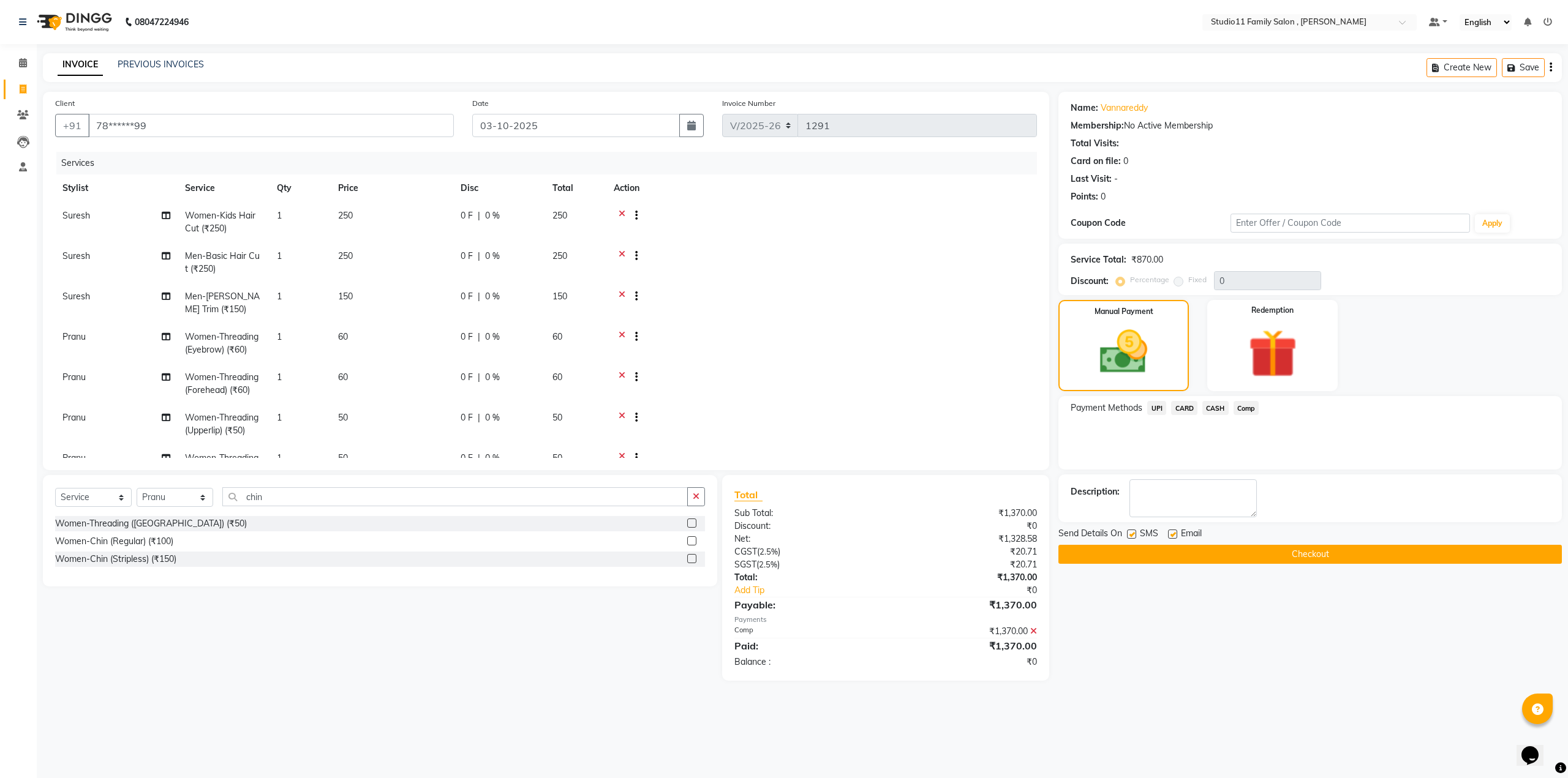
click at [1302, 558] on button "Checkout" at bounding box center [1310, 554] width 503 height 19
